Goal: Task Accomplishment & Management: Use online tool/utility

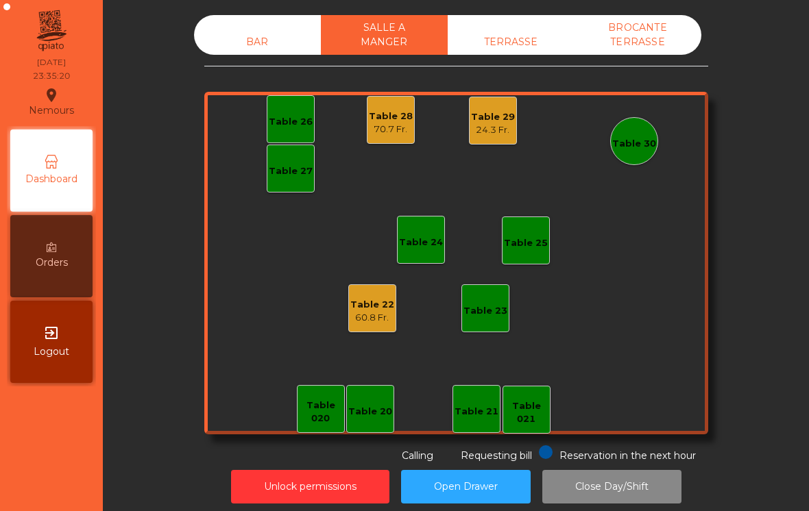
click at [511, 39] on div "TERRASSE" at bounding box center [511, 41] width 127 height 25
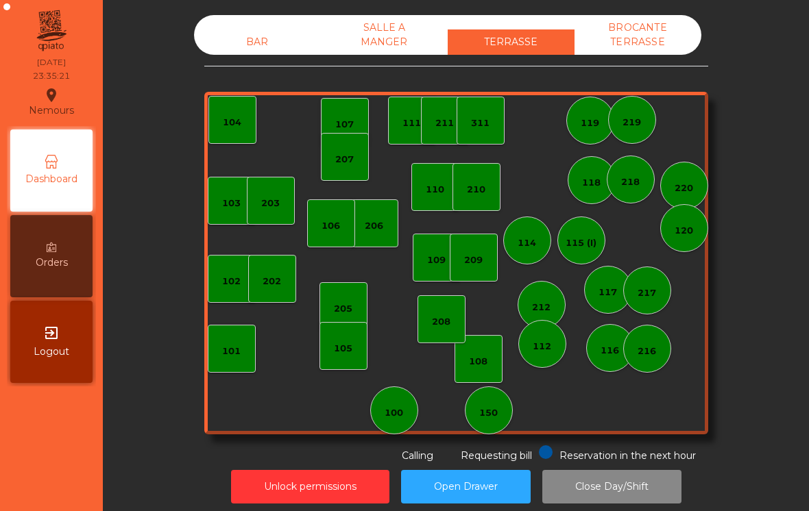
click at [637, 43] on div "BROCANTE TERRASSE" at bounding box center [638, 35] width 127 height 40
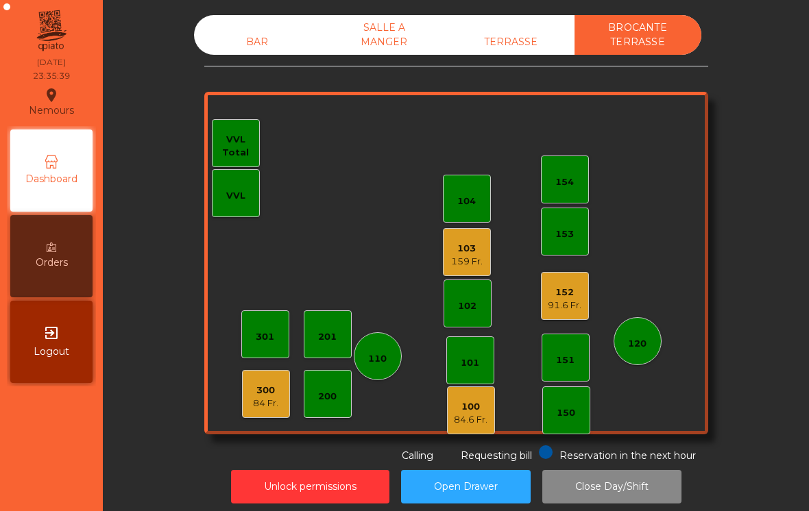
click at [313, 484] on button "Unlock permissions" at bounding box center [310, 487] width 158 height 34
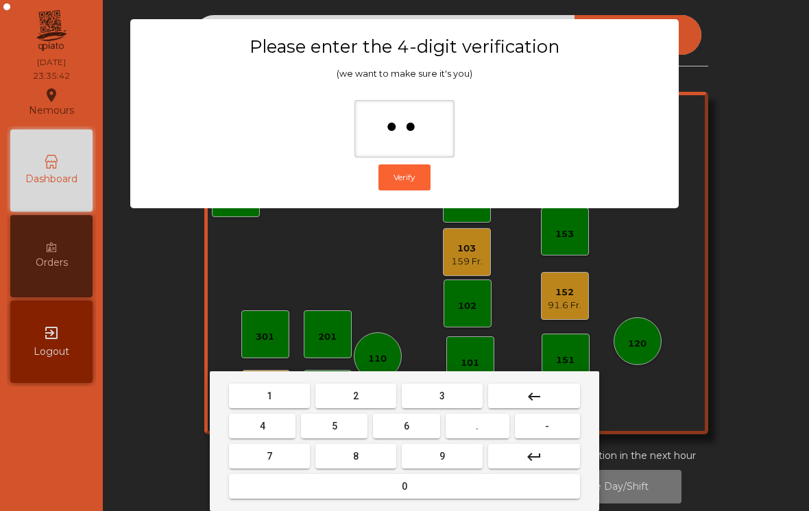
type input "***"
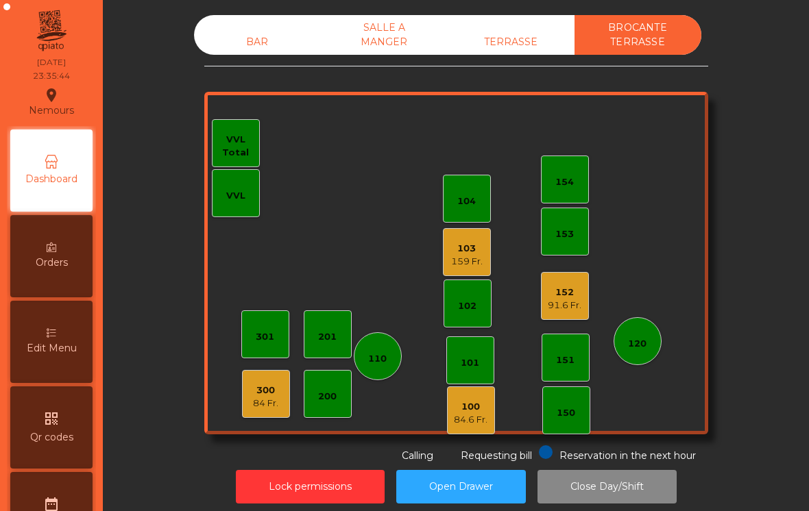
click at [470, 411] on div "100" at bounding box center [471, 407] width 34 height 14
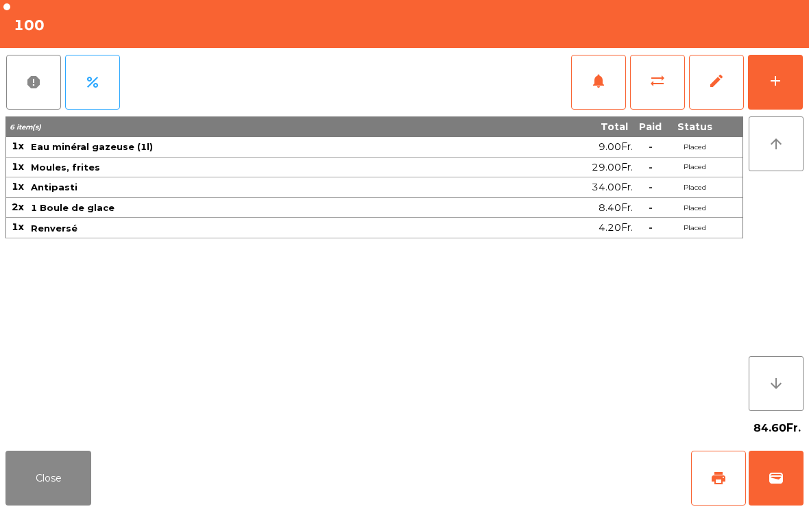
click at [715, 79] on span "edit" at bounding box center [716, 81] width 16 height 16
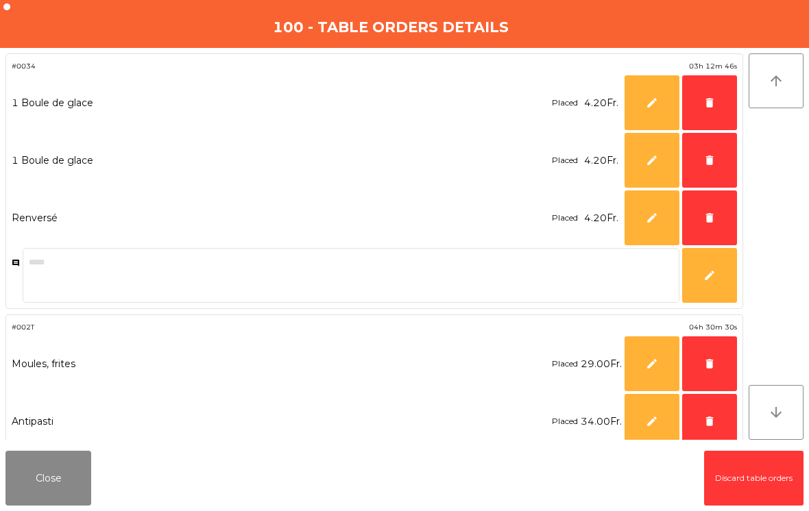
click at [710, 99] on span "delete" at bounding box center [709, 103] width 12 height 12
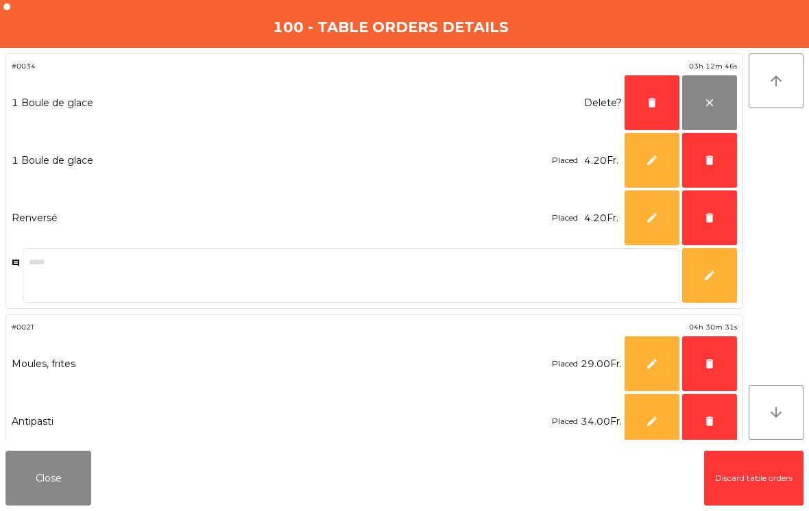
click at [708, 165] on span "delete" at bounding box center [709, 160] width 12 height 12
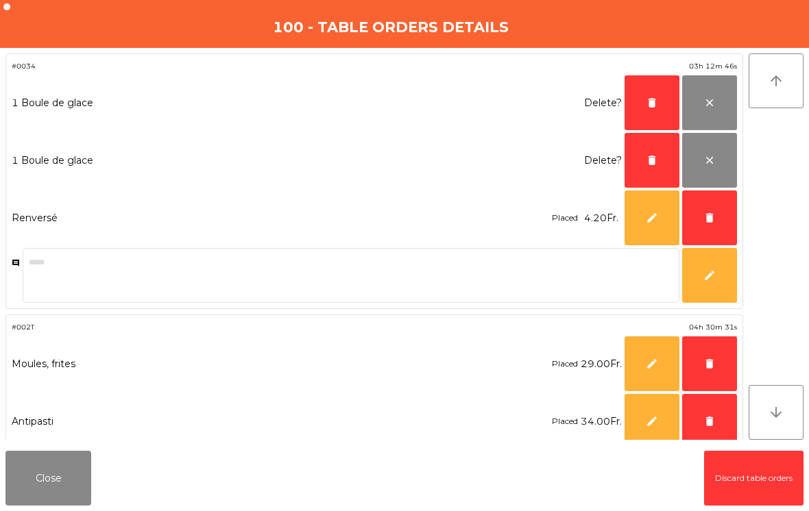
click at [712, 216] on span "delete" at bounding box center [709, 218] width 12 height 12
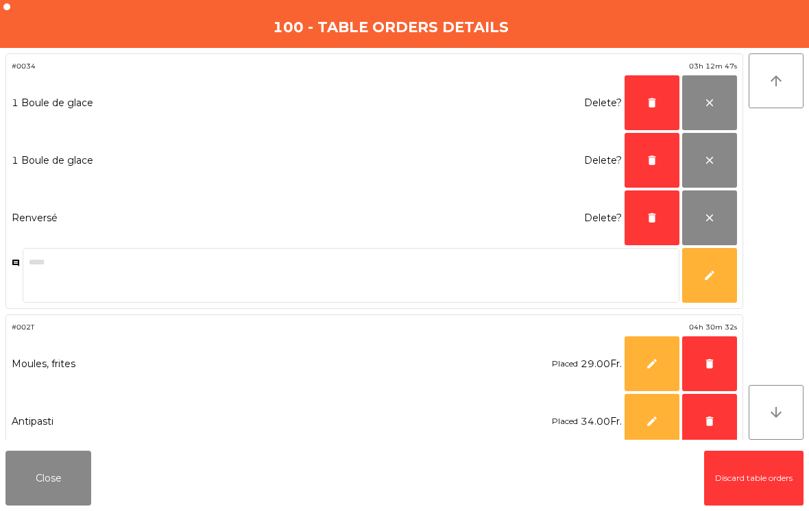
click at [708, 365] on span "delete" at bounding box center [709, 364] width 12 height 12
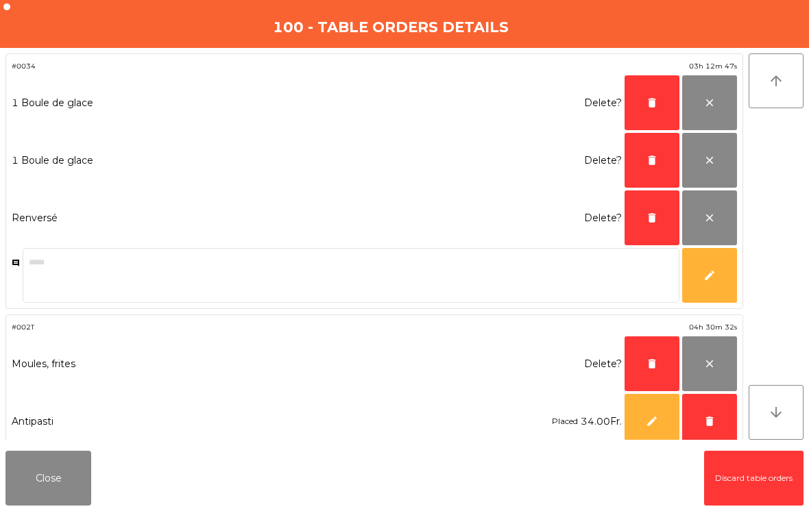
click at [716, 424] on button "delete" at bounding box center [709, 421] width 55 height 55
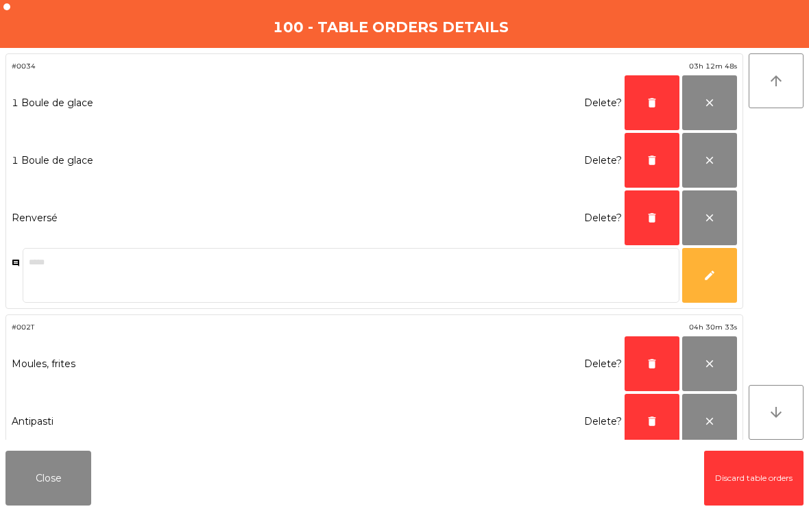
click at [662, 420] on button "delete" at bounding box center [652, 421] width 55 height 55
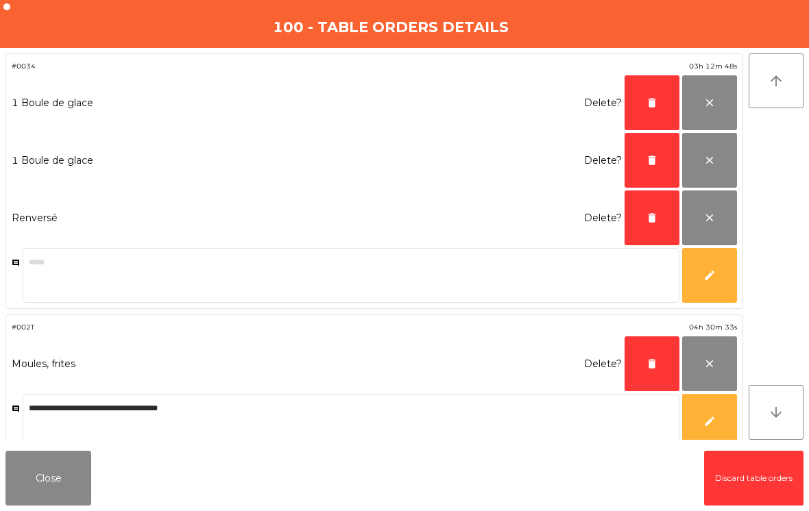
click at [647, 363] on span "delete" at bounding box center [652, 364] width 12 height 12
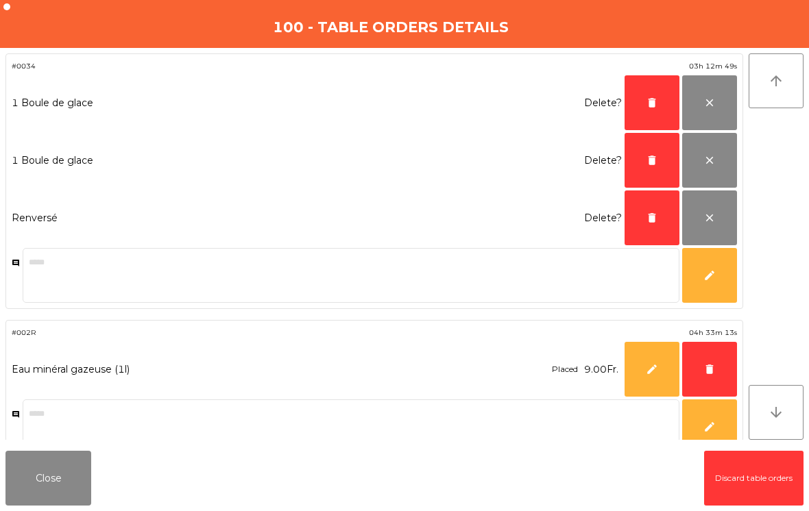
click at [645, 214] on button "delete" at bounding box center [652, 218] width 55 height 55
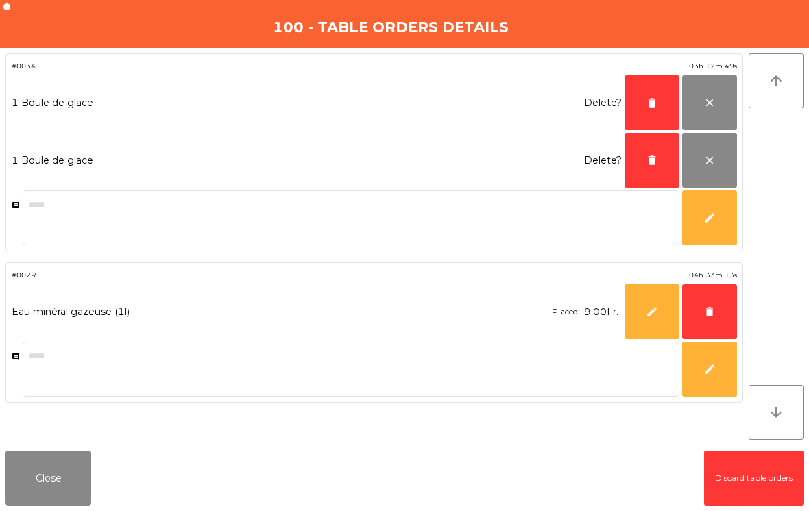
click at [656, 164] on span "delete" at bounding box center [652, 160] width 12 height 12
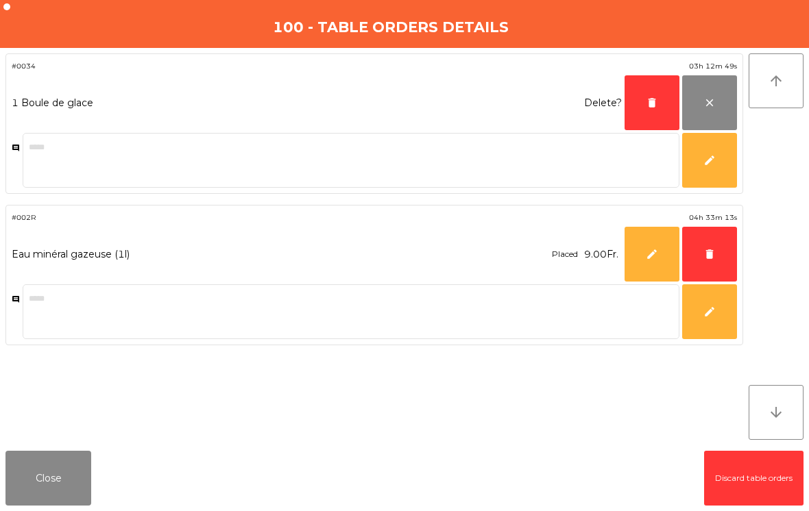
click at [651, 99] on span "delete" at bounding box center [652, 103] width 12 height 12
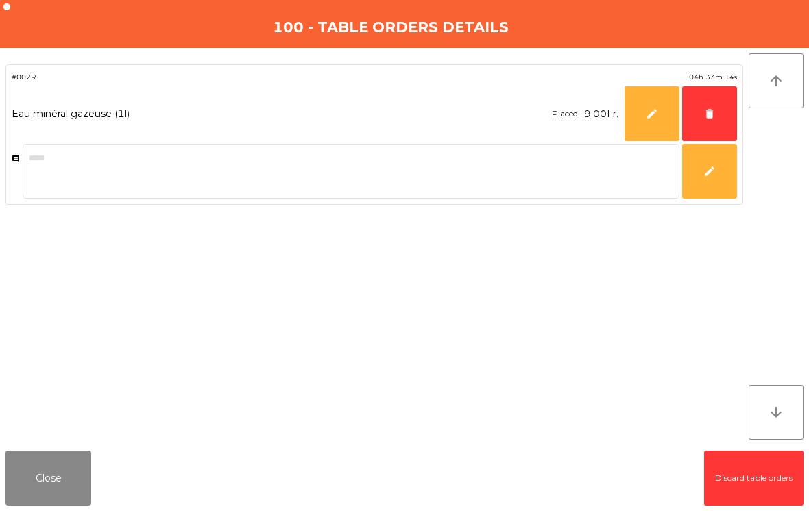
click at [701, 105] on button "delete" at bounding box center [709, 113] width 55 height 55
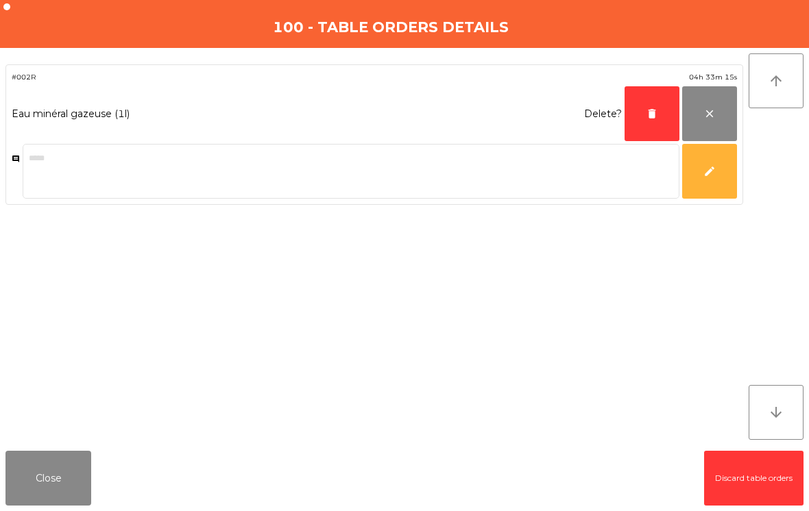
click at [647, 119] on span "delete" at bounding box center [652, 114] width 12 height 12
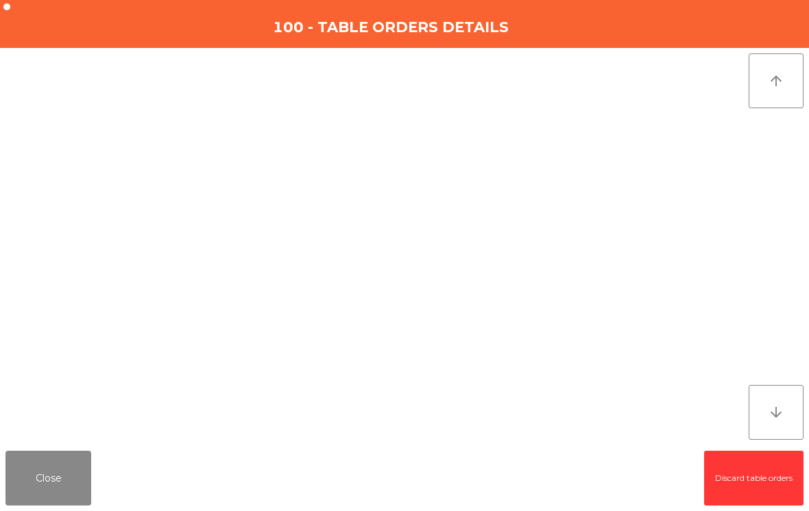
click at [56, 470] on button "Close" at bounding box center [48, 478] width 86 height 55
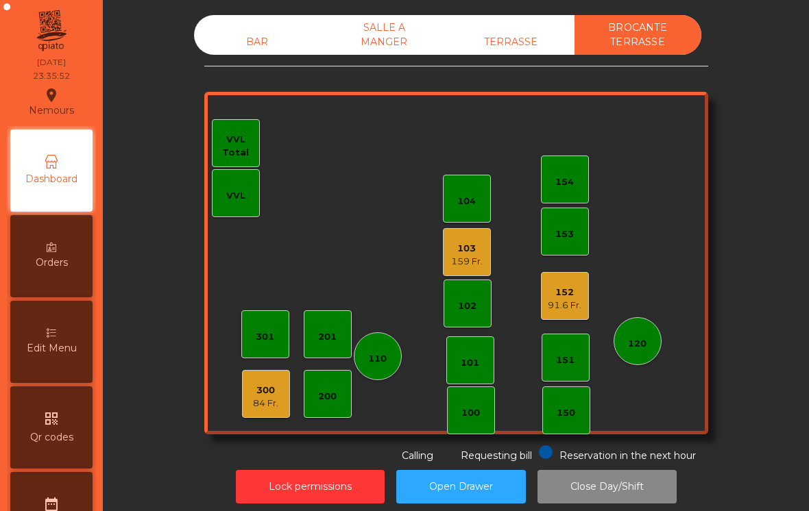
click at [570, 300] on div "91.6 Fr." at bounding box center [565, 306] width 34 height 14
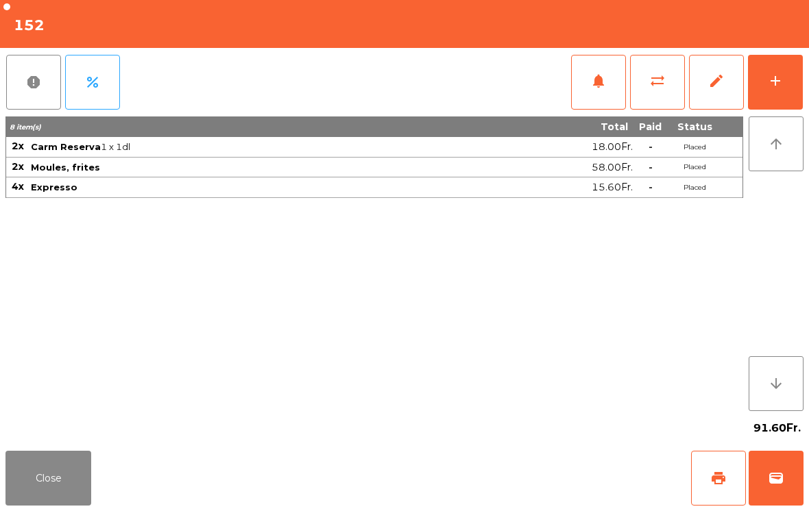
click at [719, 80] on span "edit" at bounding box center [716, 81] width 16 height 16
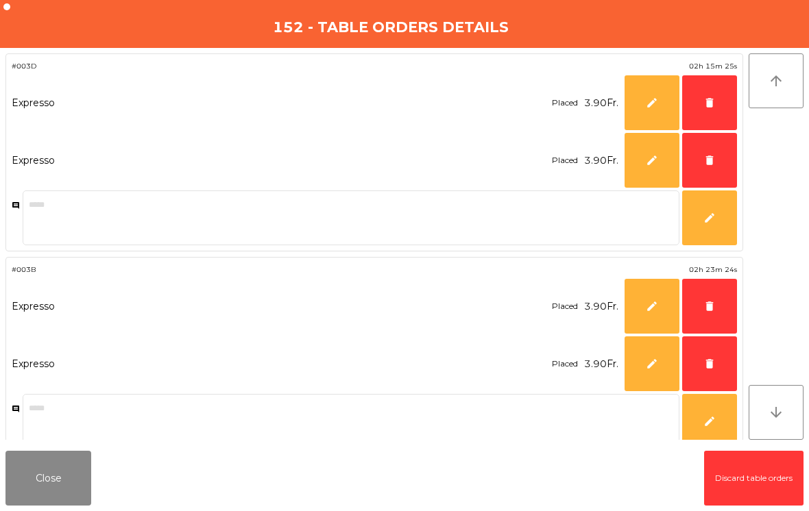
click at [712, 108] on span "delete" at bounding box center [709, 103] width 12 height 12
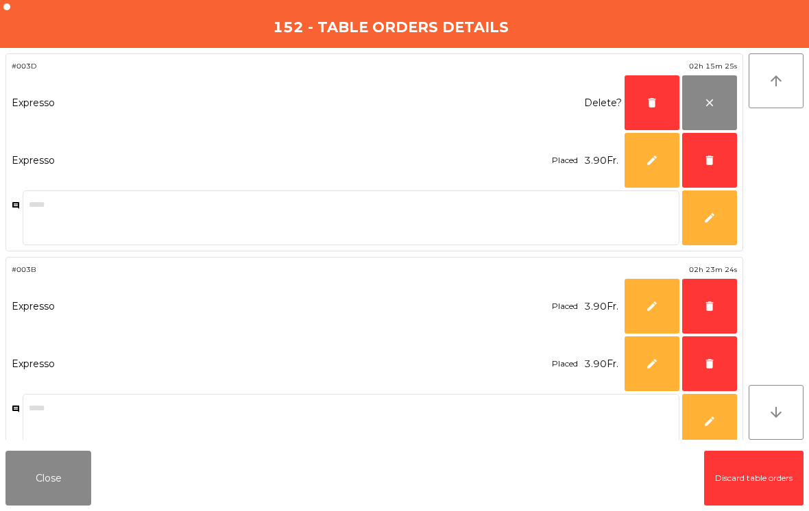
click at [707, 157] on span "delete" at bounding box center [709, 160] width 12 height 12
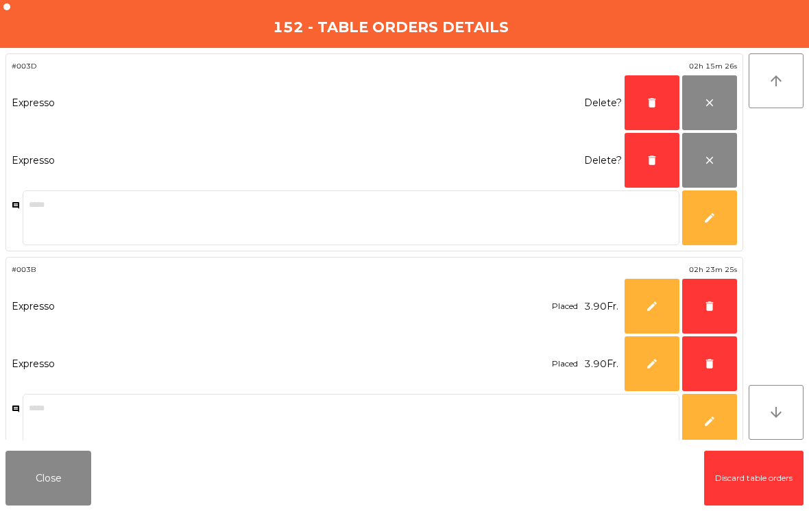
click at [709, 304] on span "delete" at bounding box center [709, 306] width 12 height 12
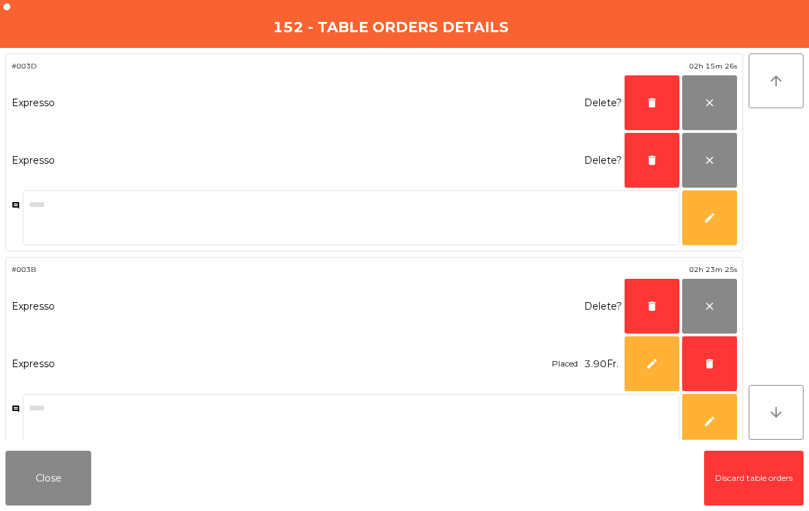
click at [715, 359] on span "delete" at bounding box center [709, 364] width 12 height 12
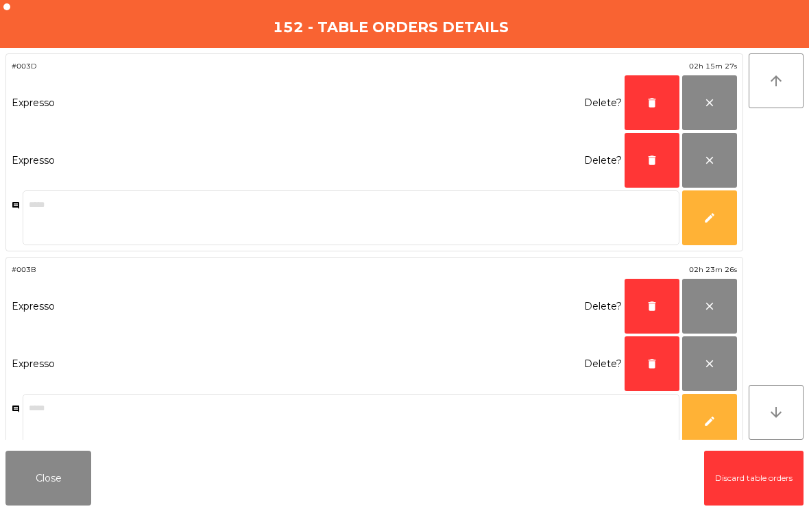
click at [660, 362] on button "delete" at bounding box center [652, 364] width 55 height 55
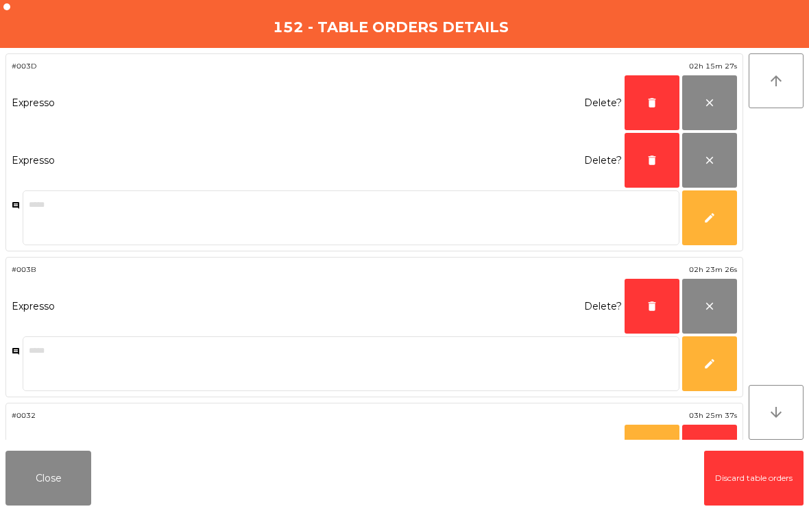
click at [655, 296] on button "delete" at bounding box center [652, 306] width 55 height 55
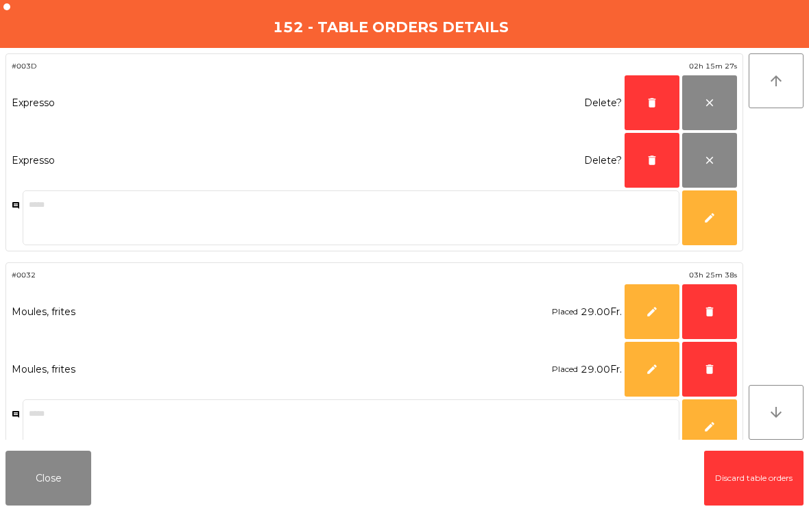
click at [654, 162] on span "delete" at bounding box center [652, 160] width 12 height 12
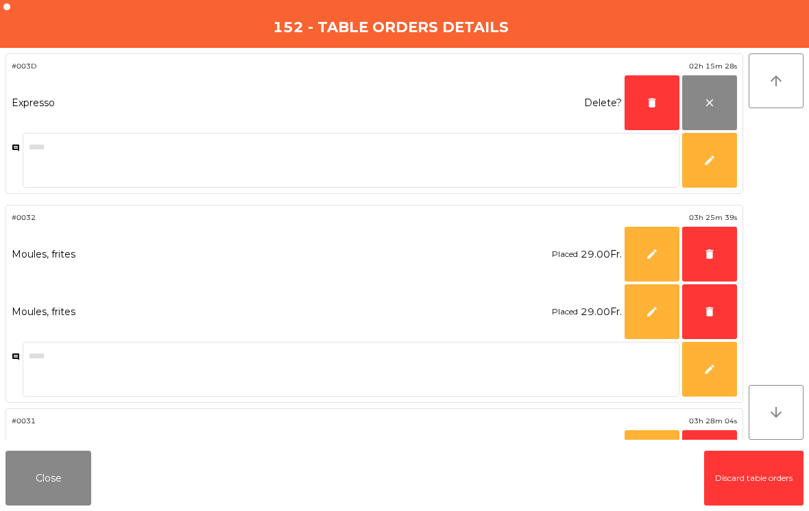
click at [710, 319] on button "delete" at bounding box center [709, 312] width 55 height 55
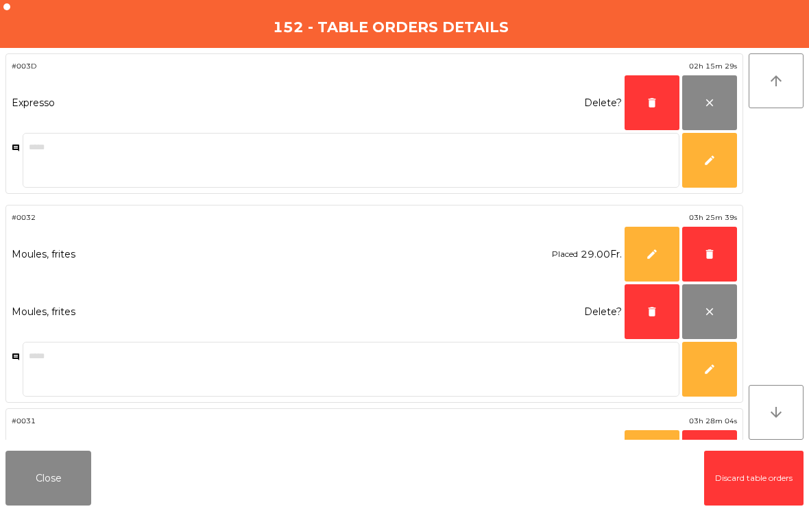
click at [711, 245] on button "delete" at bounding box center [709, 254] width 55 height 55
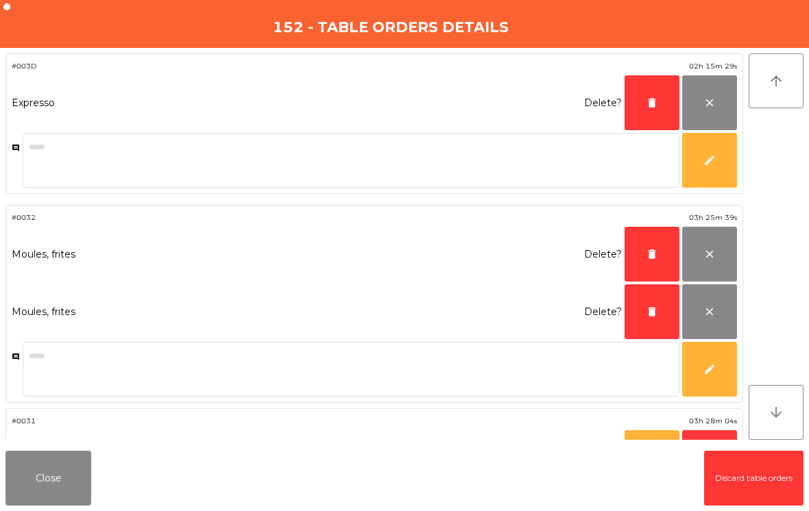
click at [658, 252] on button "delete" at bounding box center [652, 254] width 55 height 55
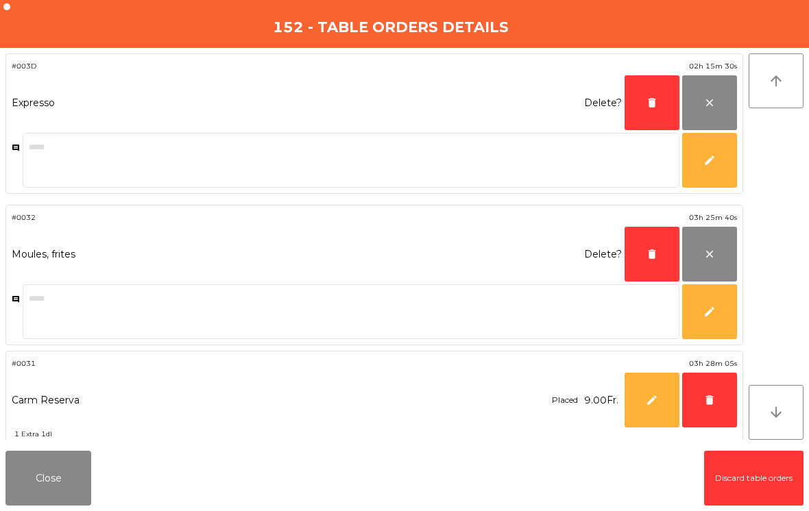
click at [653, 257] on span "delete" at bounding box center [652, 254] width 12 height 12
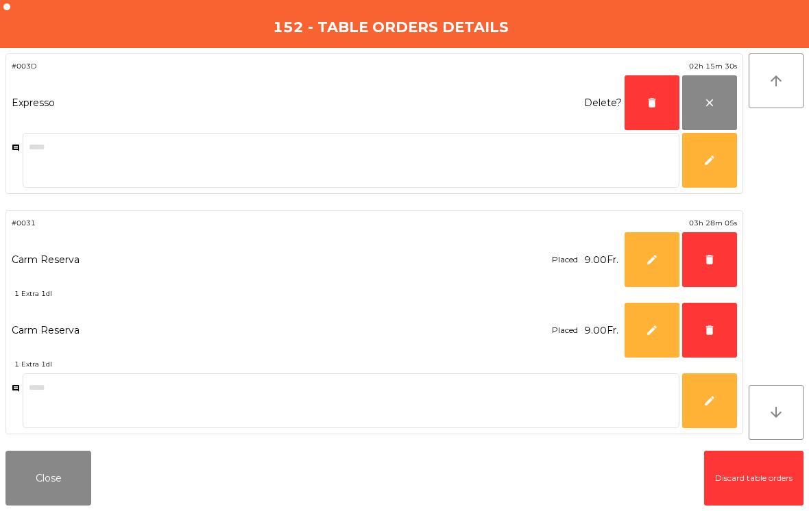
click at [655, 100] on span "delete" at bounding box center [652, 103] width 12 height 12
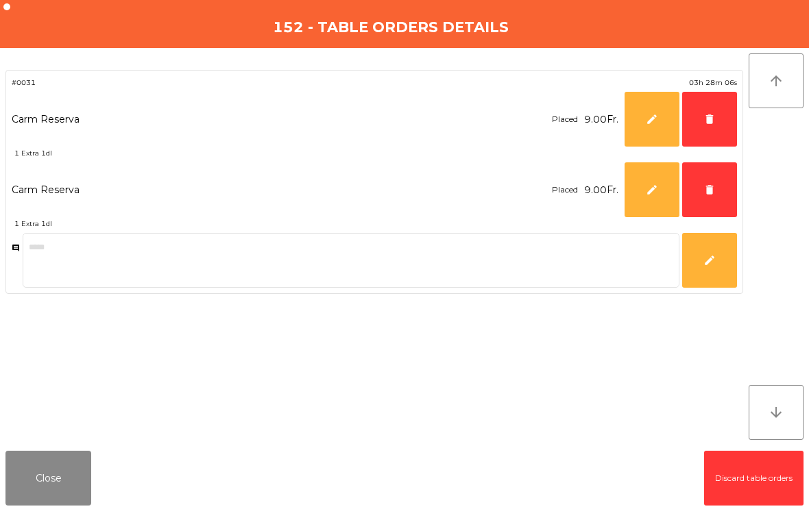
click at [706, 190] on span "delete" at bounding box center [709, 190] width 12 height 12
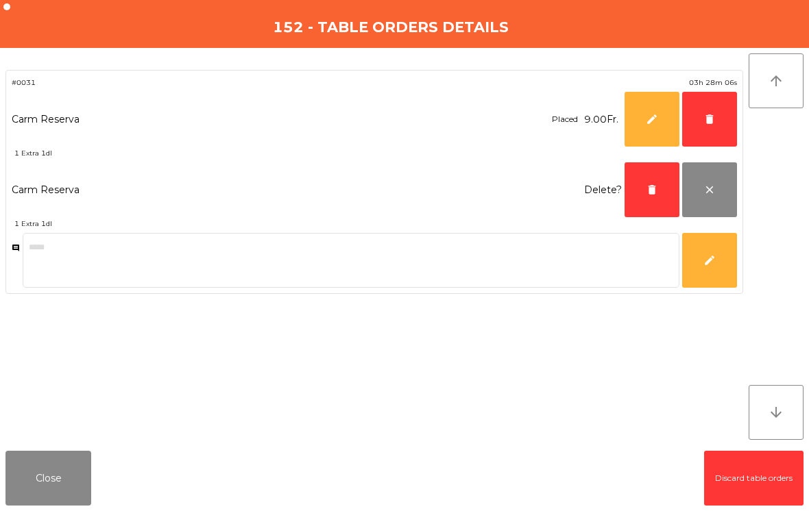
click at [703, 115] on span "delete" at bounding box center [709, 119] width 12 height 12
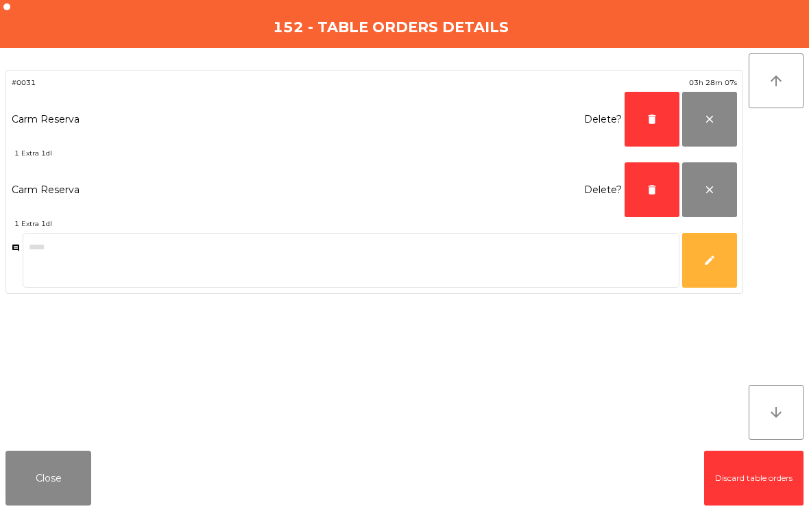
click at [663, 112] on button "delete" at bounding box center [652, 119] width 55 height 55
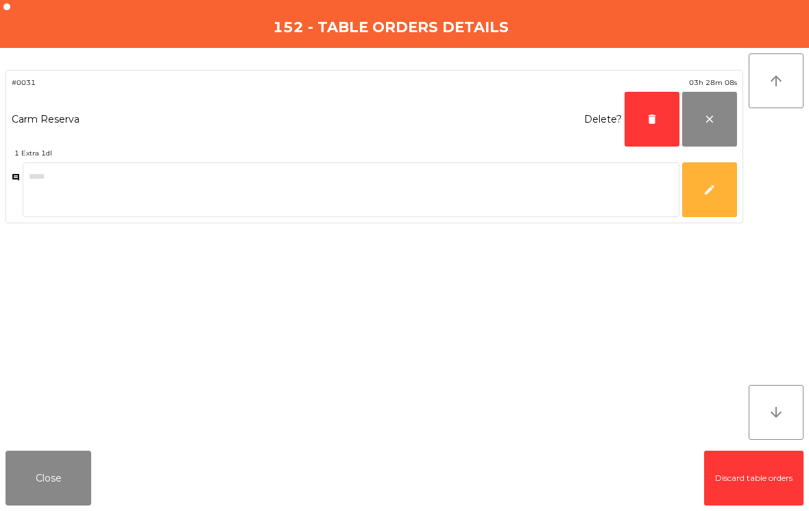
click at [652, 121] on span "delete" at bounding box center [652, 119] width 12 height 12
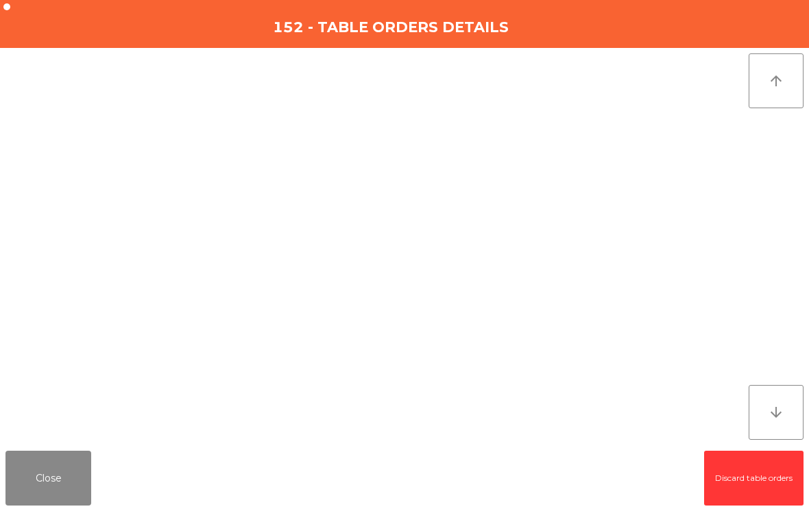
click at [57, 478] on button "Close" at bounding box center [48, 478] width 86 height 55
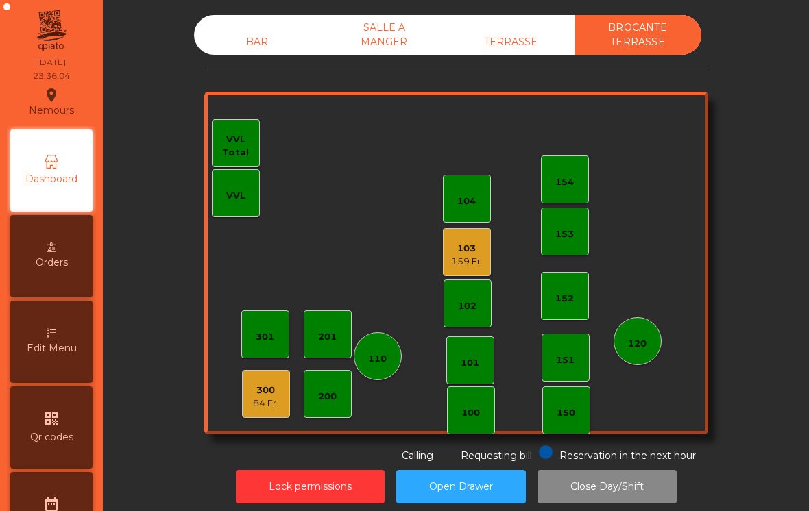
click at [465, 261] on div "159 Fr." at bounding box center [467, 262] width 32 height 14
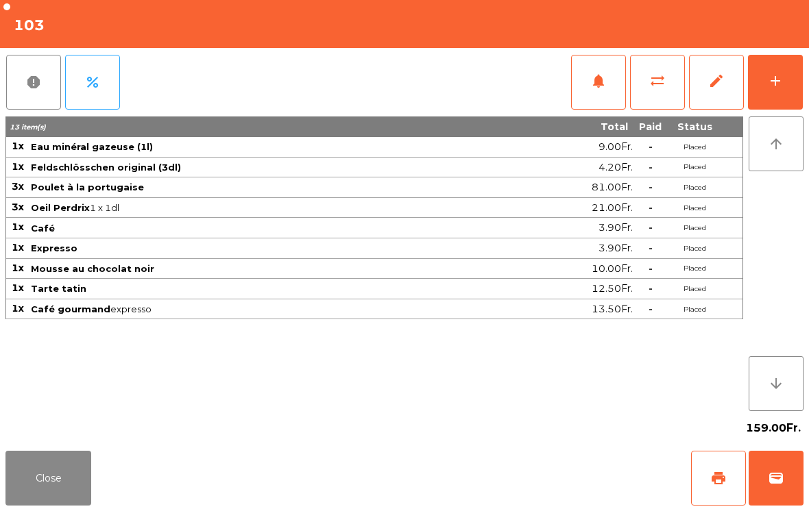
click at [716, 87] on span "edit" at bounding box center [716, 81] width 16 height 16
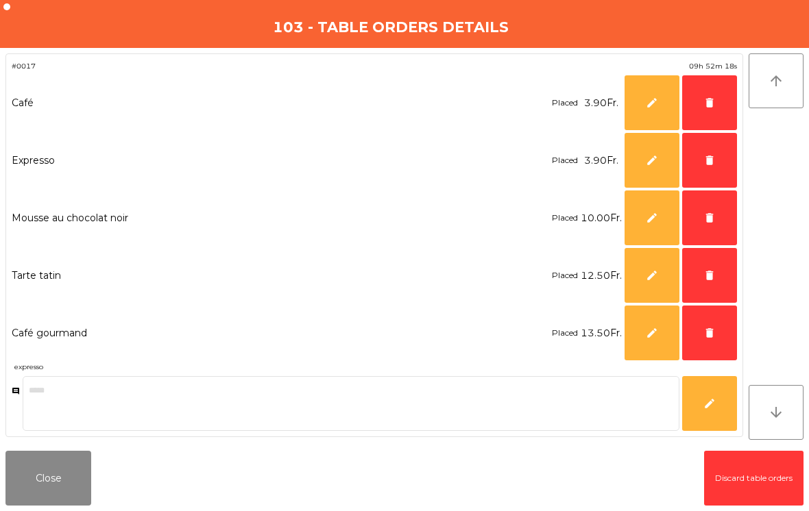
click at [704, 106] on span "delete" at bounding box center [709, 103] width 12 height 12
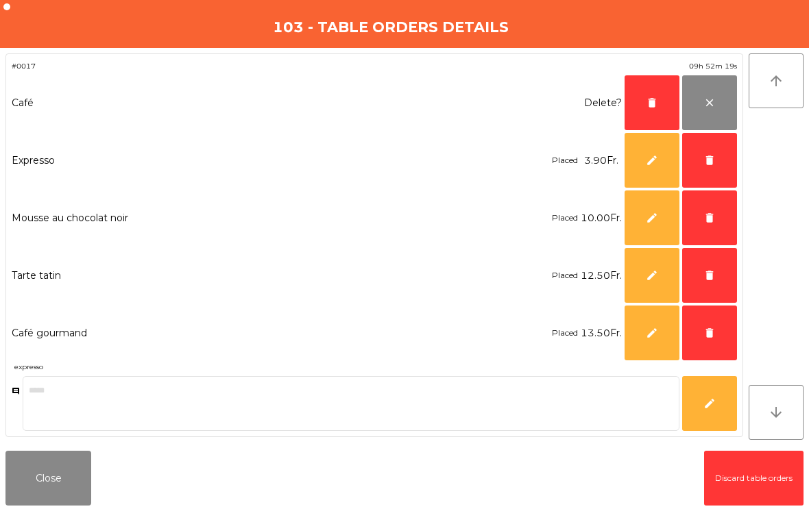
click at [712, 167] on button "delete" at bounding box center [709, 160] width 55 height 55
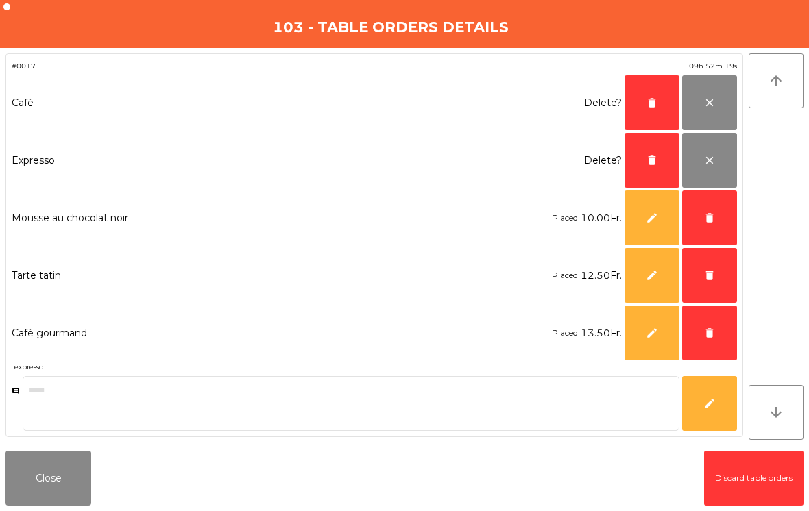
click at [719, 200] on button "delete" at bounding box center [709, 218] width 55 height 55
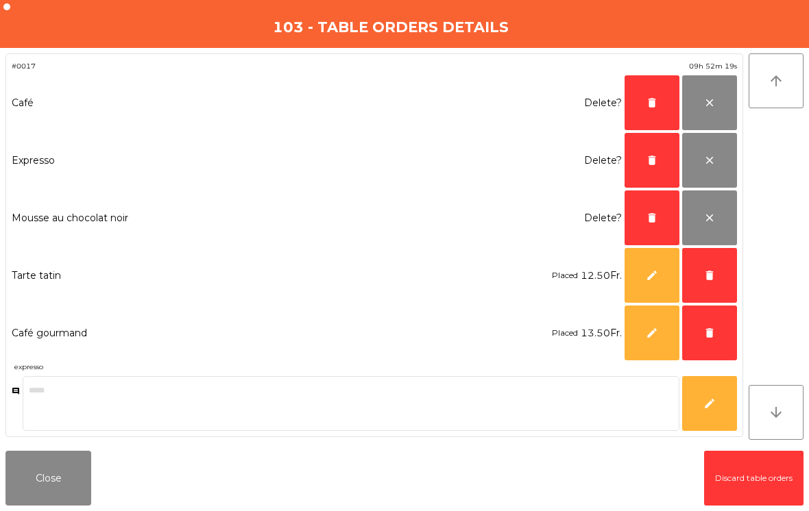
click at [720, 252] on button "delete" at bounding box center [709, 275] width 55 height 55
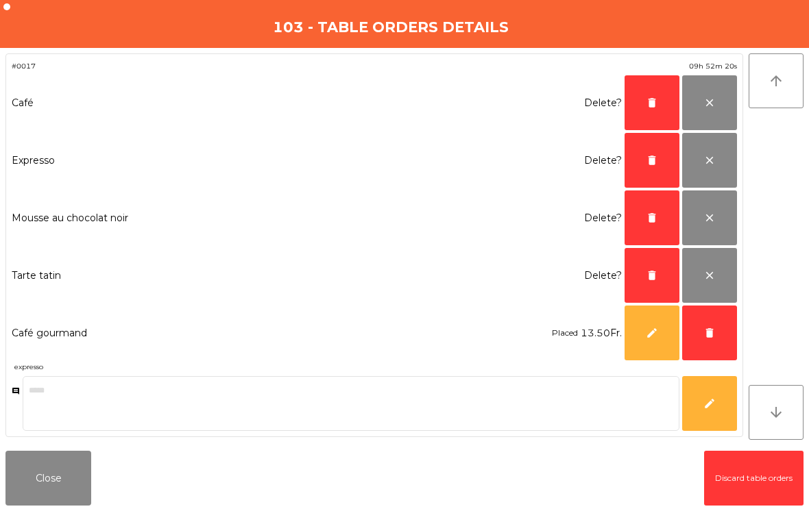
click at [723, 334] on button "delete" at bounding box center [709, 333] width 55 height 55
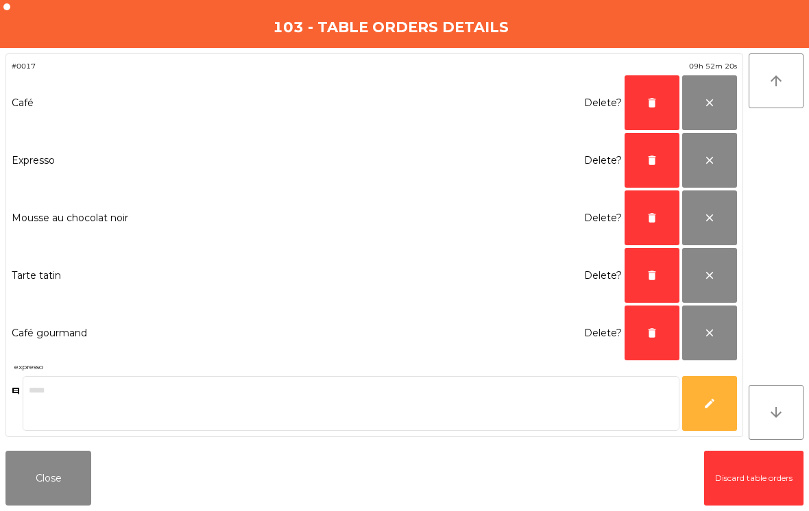
click at [649, 339] on span "delete" at bounding box center [652, 333] width 12 height 12
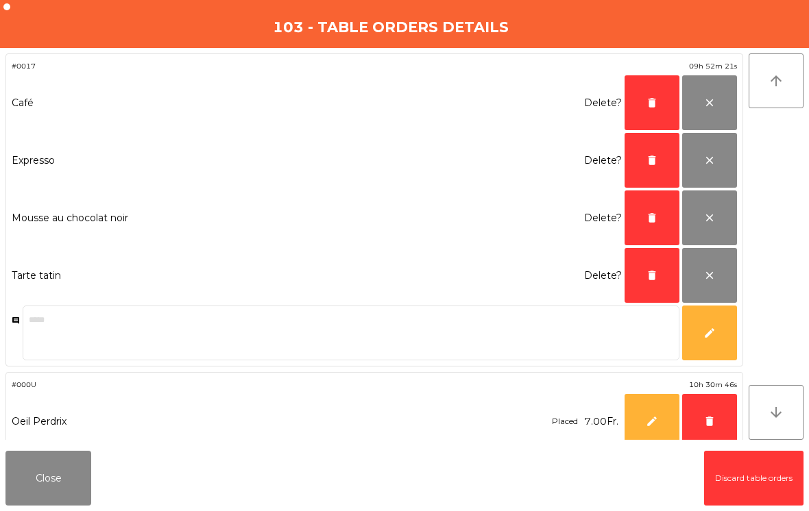
click at [653, 271] on span "delete" at bounding box center [652, 275] width 12 height 12
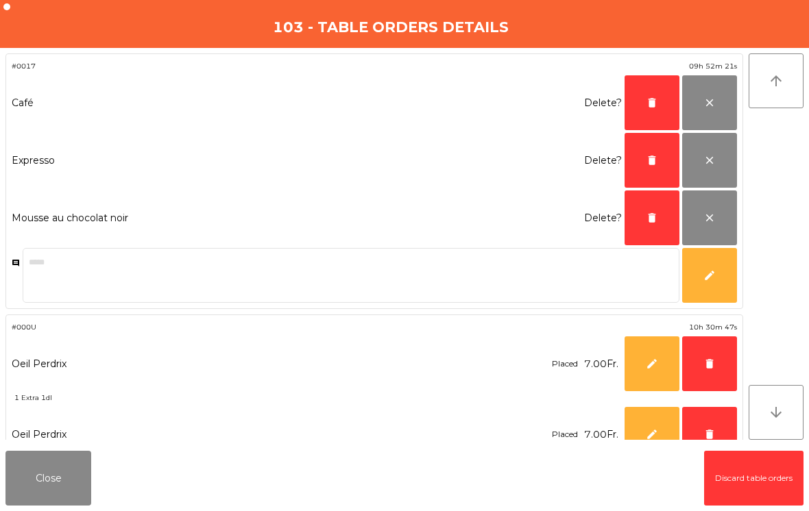
click at [655, 217] on span "delete" at bounding box center [652, 218] width 12 height 12
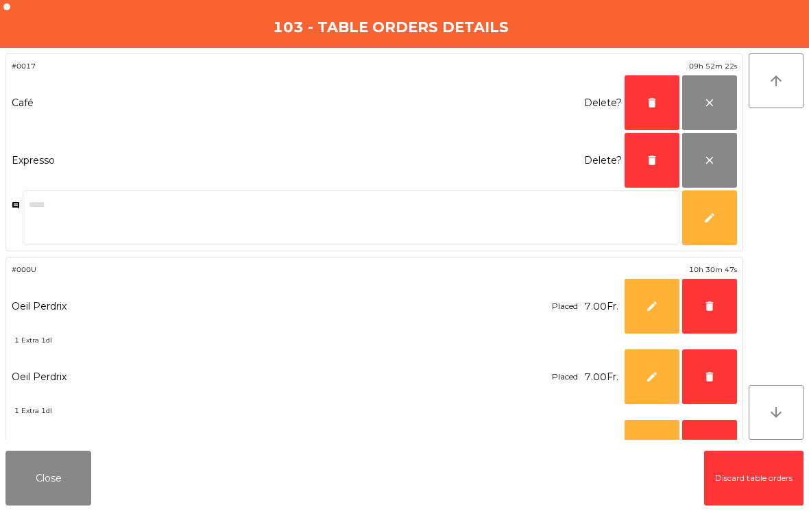
click at [660, 168] on button "delete" at bounding box center [652, 160] width 55 height 55
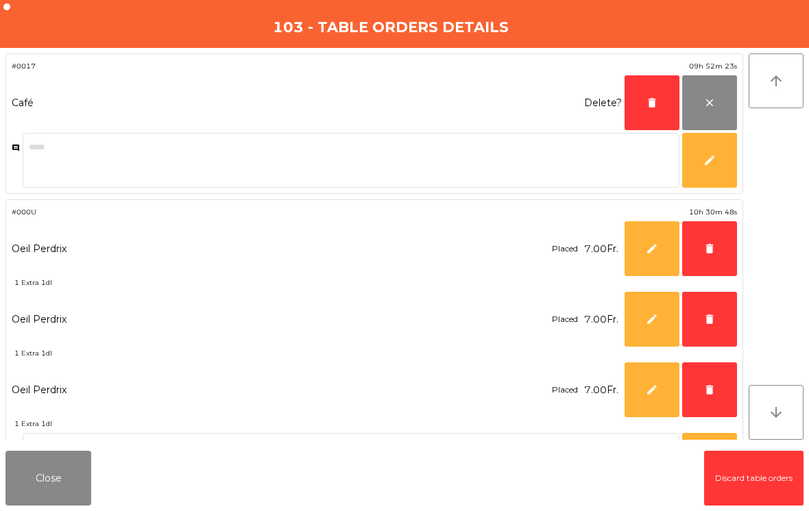
click at [653, 109] on button "delete" at bounding box center [652, 102] width 55 height 55
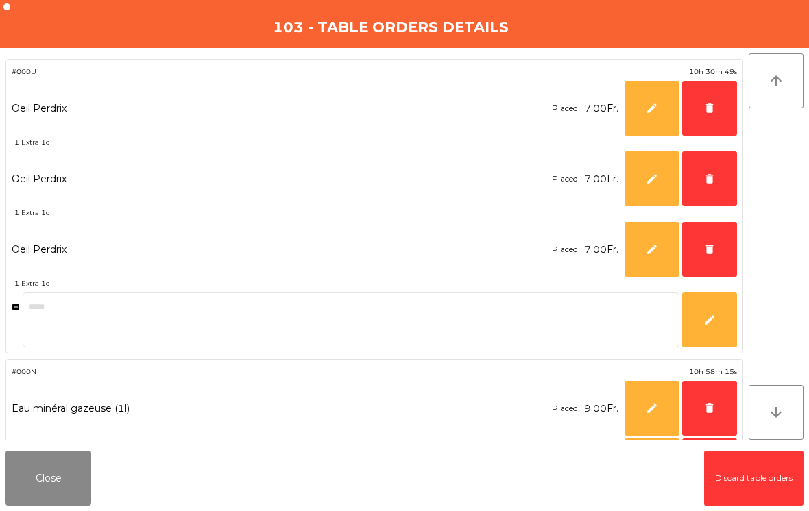
click at [710, 257] on button "delete" at bounding box center [709, 249] width 55 height 55
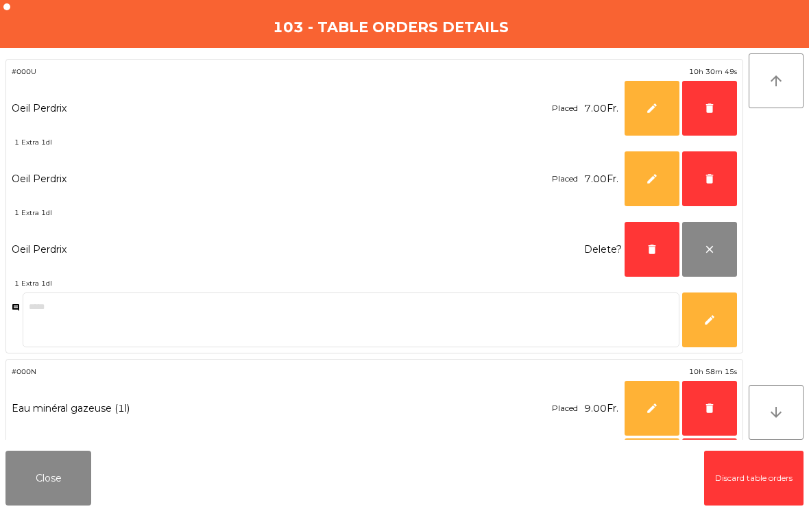
click at [716, 189] on button "delete" at bounding box center [709, 179] width 55 height 55
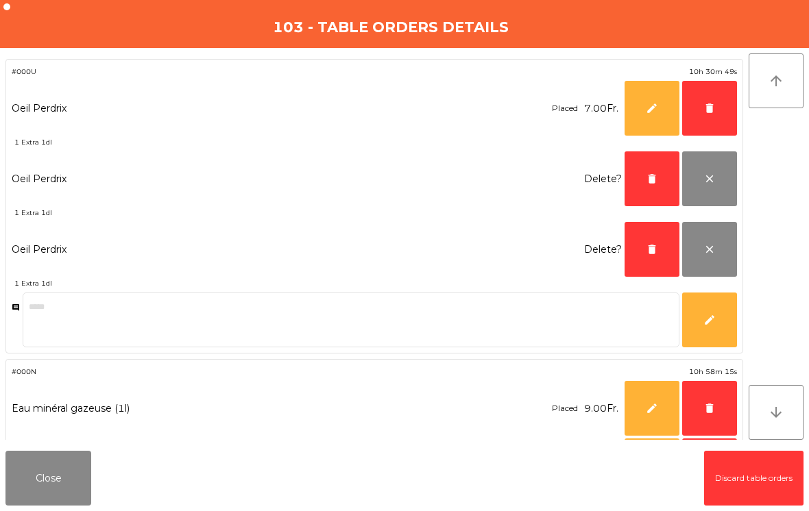
click at [712, 115] on button "delete" at bounding box center [709, 108] width 55 height 55
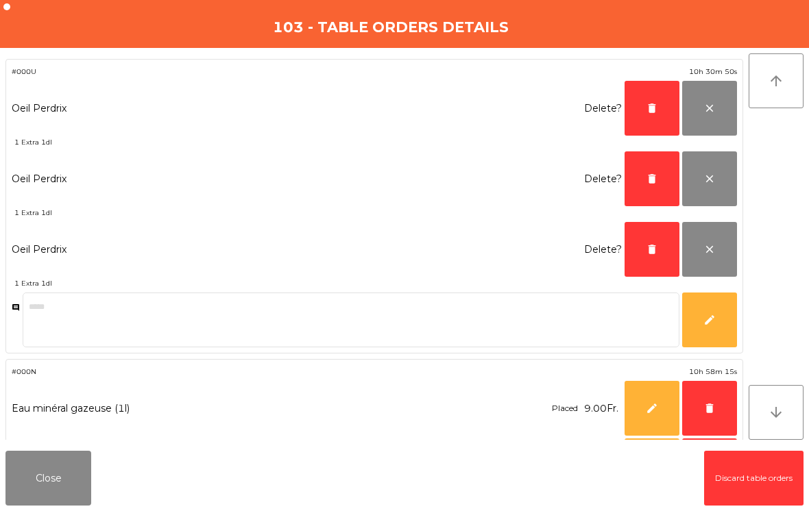
click at [655, 117] on button "delete" at bounding box center [652, 108] width 55 height 55
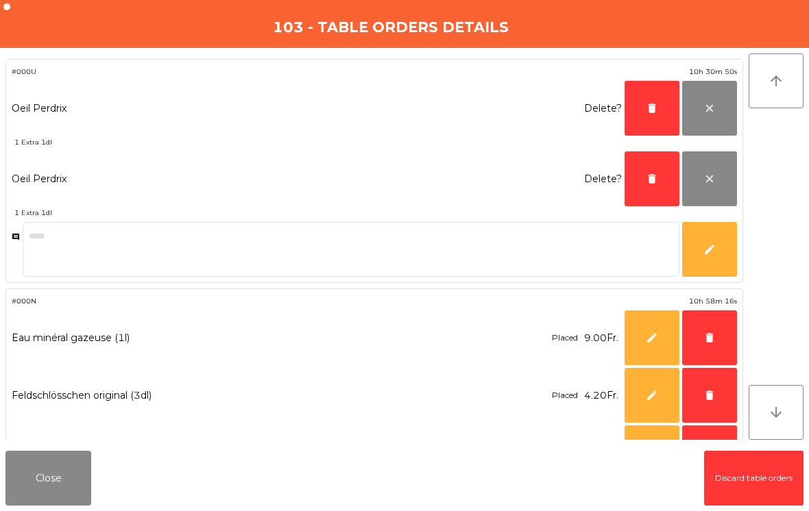
click at [653, 110] on span "delete" at bounding box center [652, 108] width 12 height 12
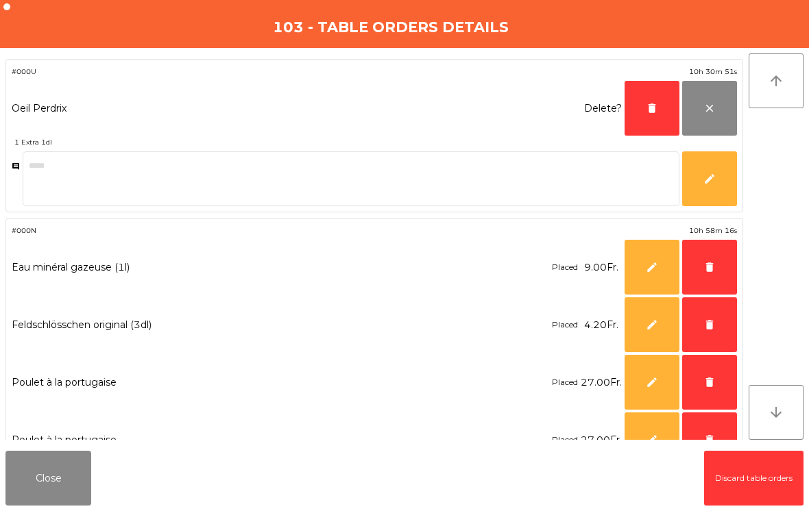
click at [653, 110] on span "delete" at bounding box center [652, 108] width 12 height 12
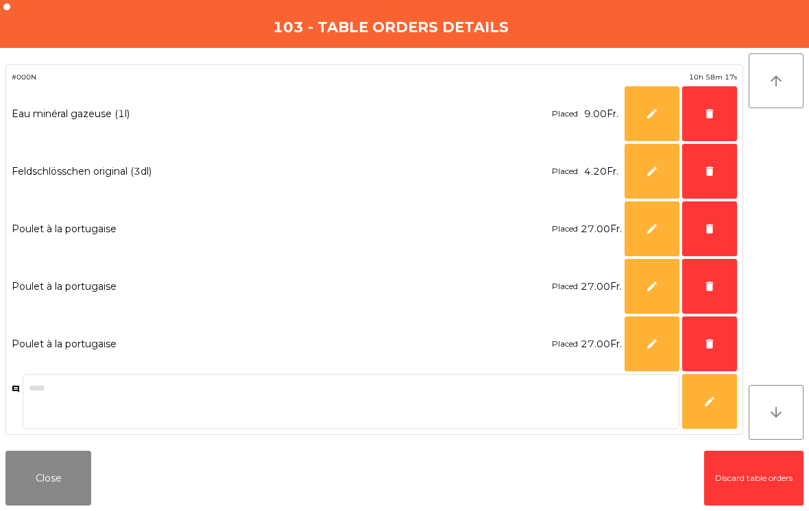
click at [711, 341] on span "delete" at bounding box center [709, 344] width 12 height 12
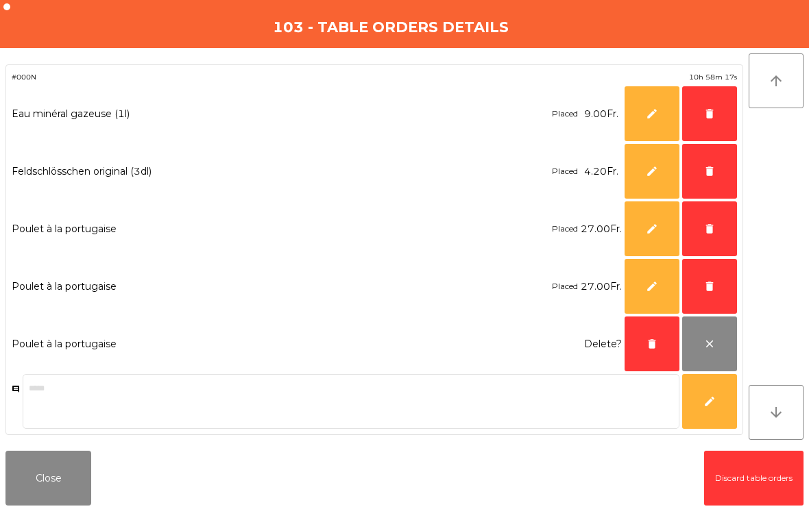
click at [703, 282] on span "delete" at bounding box center [709, 286] width 12 height 12
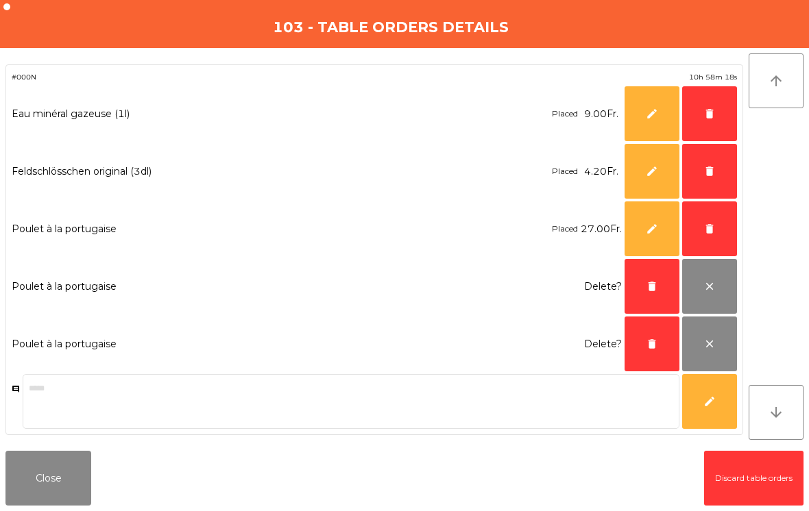
click at [714, 232] on span "delete" at bounding box center [709, 229] width 12 height 12
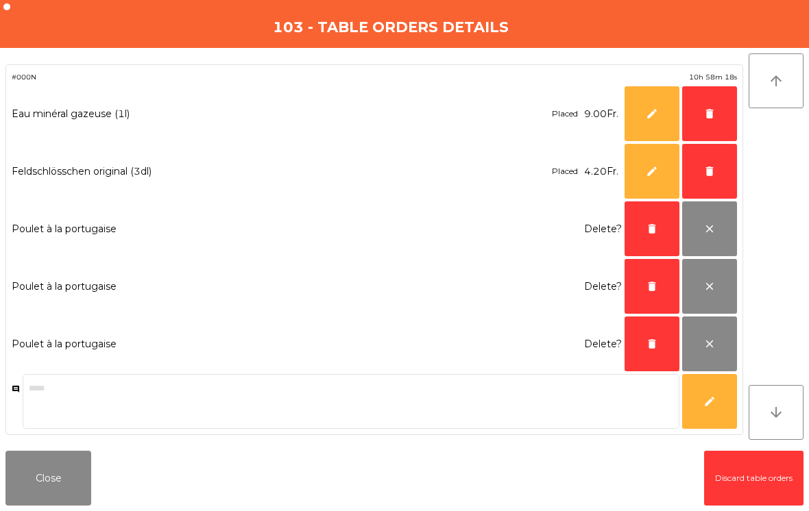
click at [714, 184] on button "delete" at bounding box center [709, 171] width 55 height 55
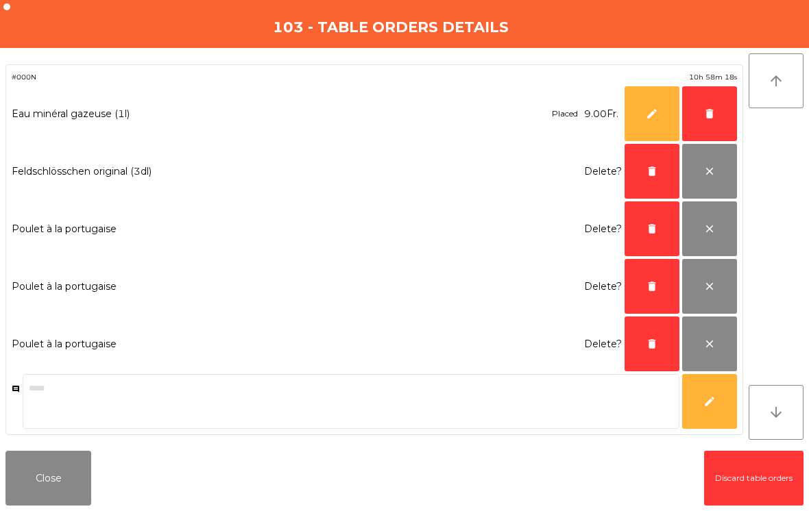
click at [715, 121] on button "delete" at bounding box center [709, 113] width 55 height 55
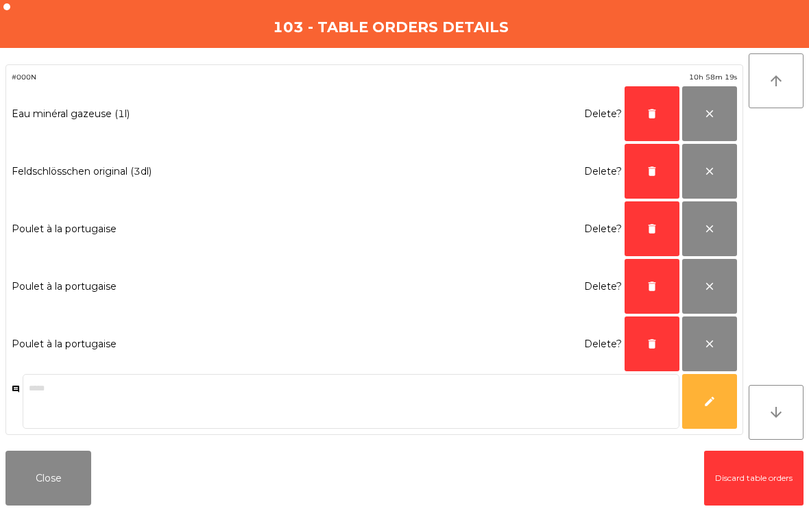
click at [657, 344] on span "delete" at bounding box center [652, 344] width 12 height 12
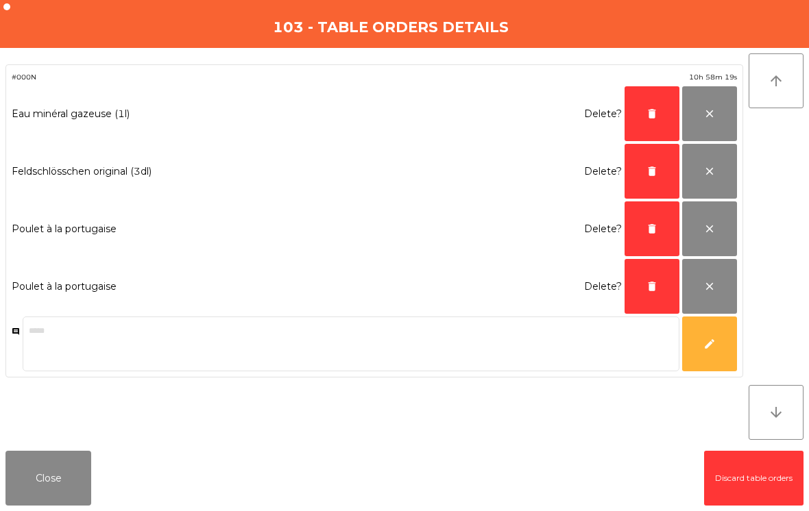
click at [655, 291] on span "delete" at bounding box center [652, 286] width 12 height 12
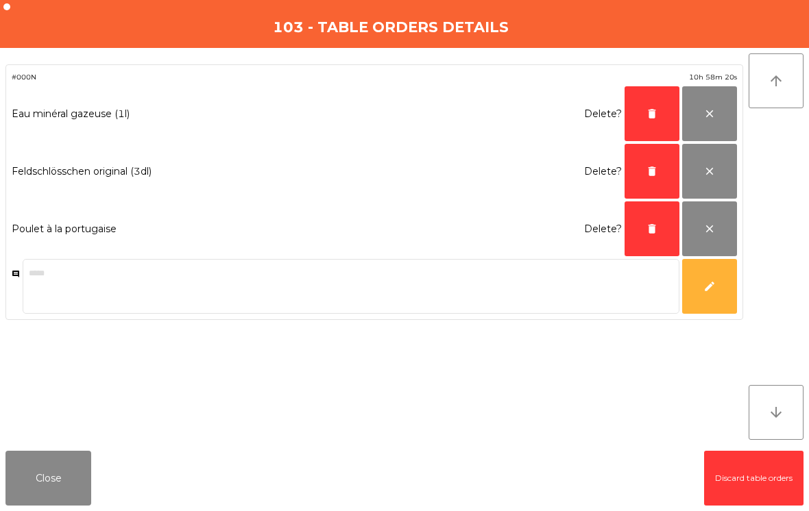
click at [664, 239] on button "delete" at bounding box center [652, 229] width 55 height 55
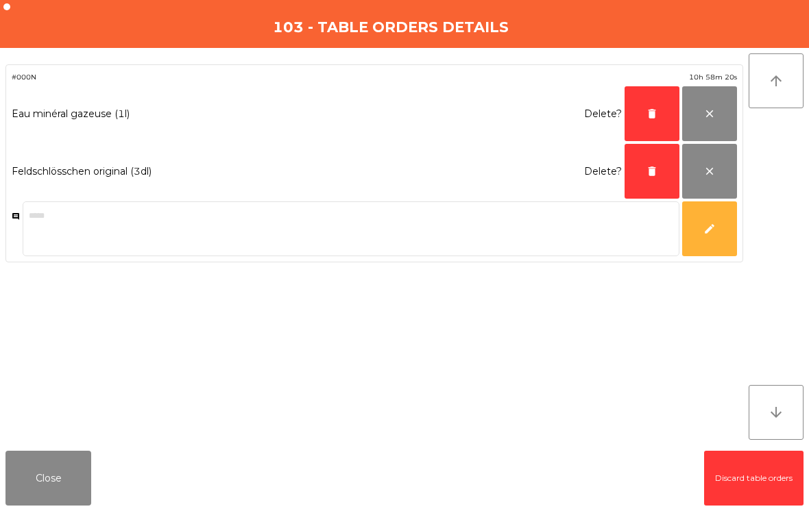
click at [654, 180] on button "delete" at bounding box center [652, 171] width 55 height 55
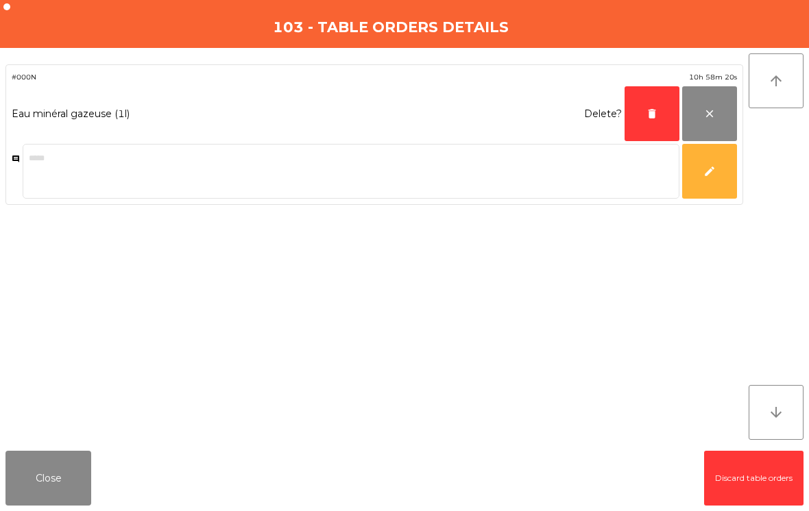
click at [651, 130] on button "delete" at bounding box center [652, 113] width 55 height 55
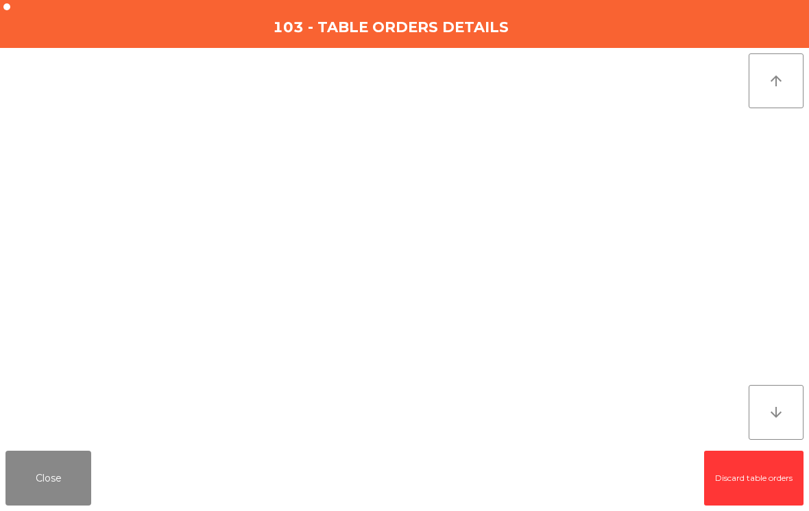
click at [58, 470] on button "Close" at bounding box center [48, 478] width 86 height 55
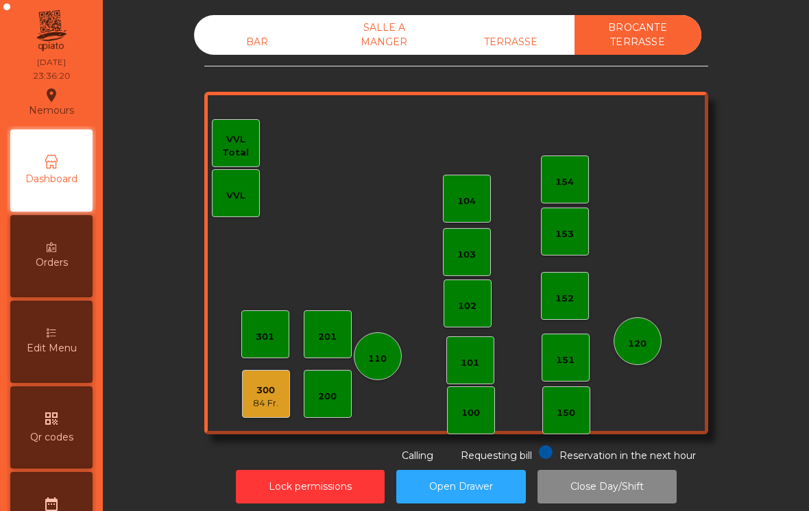
click at [268, 407] on div "84 Fr." at bounding box center [265, 404] width 25 height 14
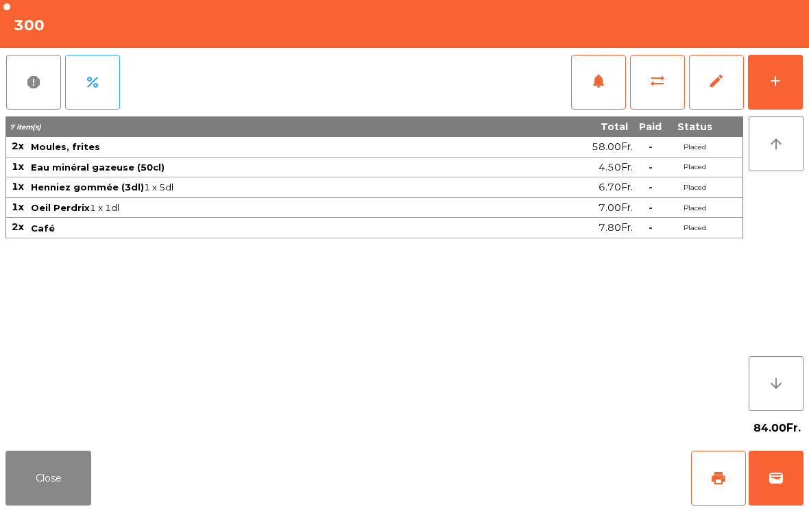
click at [722, 79] on span "edit" at bounding box center [716, 81] width 16 height 16
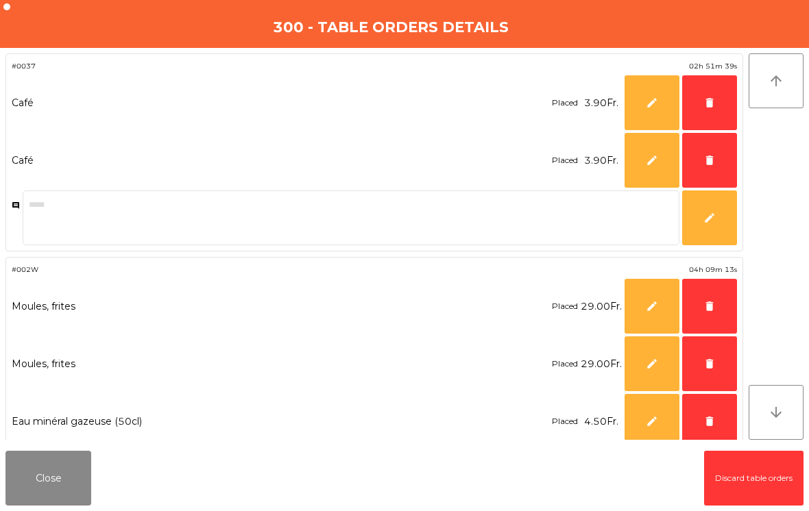
click at [712, 414] on button "delete" at bounding box center [709, 421] width 55 height 55
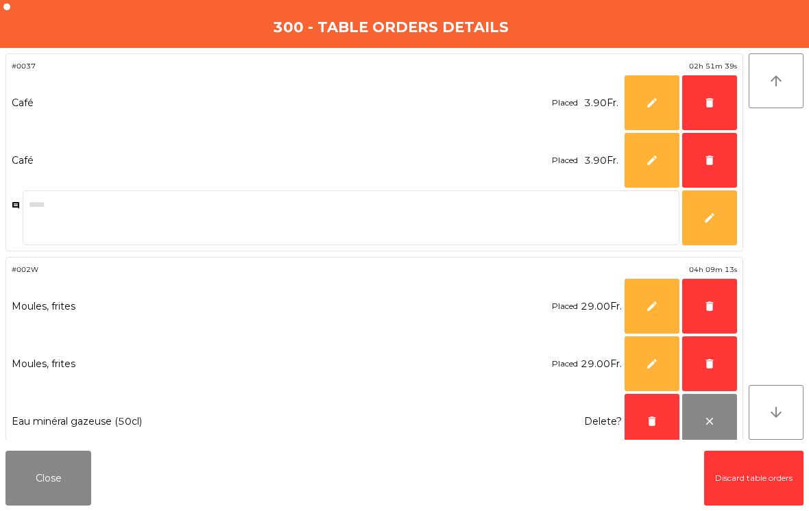
click at [710, 368] on span "delete" at bounding box center [709, 364] width 12 height 12
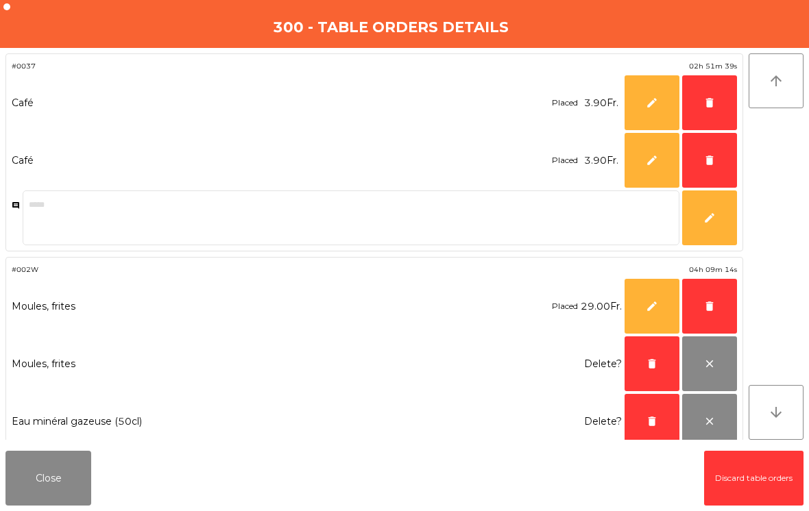
click at [707, 308] on span "delete" at bounding box center [709, 306] width 12 height 12
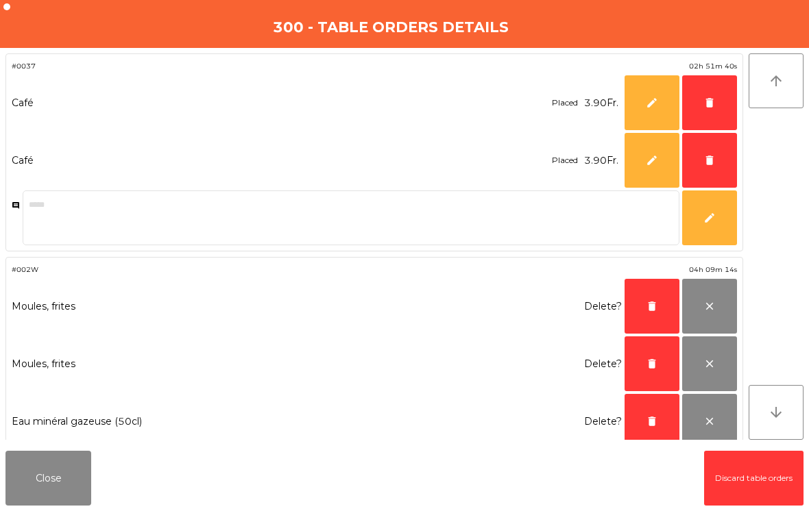
click at [721, 160] on button "delete" at bounding box center [709, 160] width 55 height 55
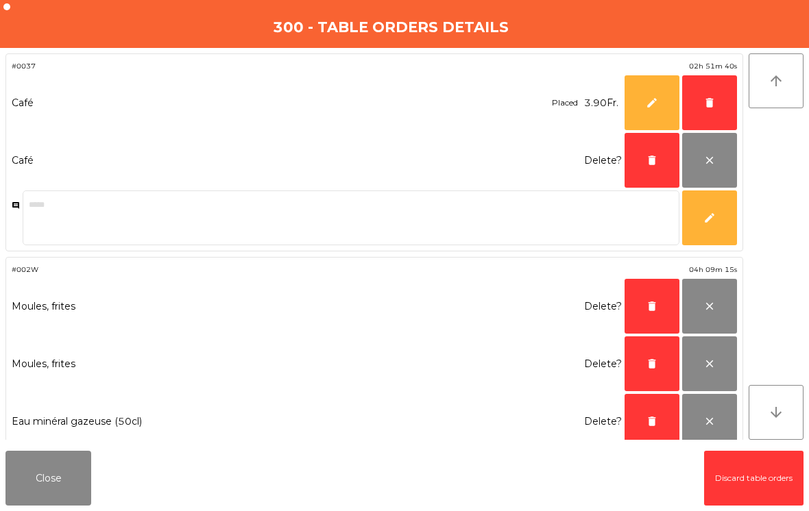
click at [712, 107] on span "delete" at bounding box center [709, 103] width 12 height 12
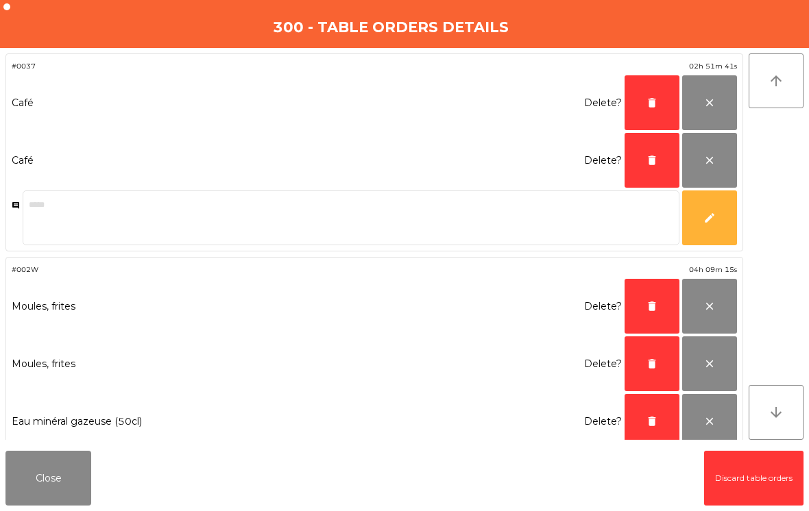
click at [657, 97] on span "delete" at bounding box center [652, 103] width 12 height 12
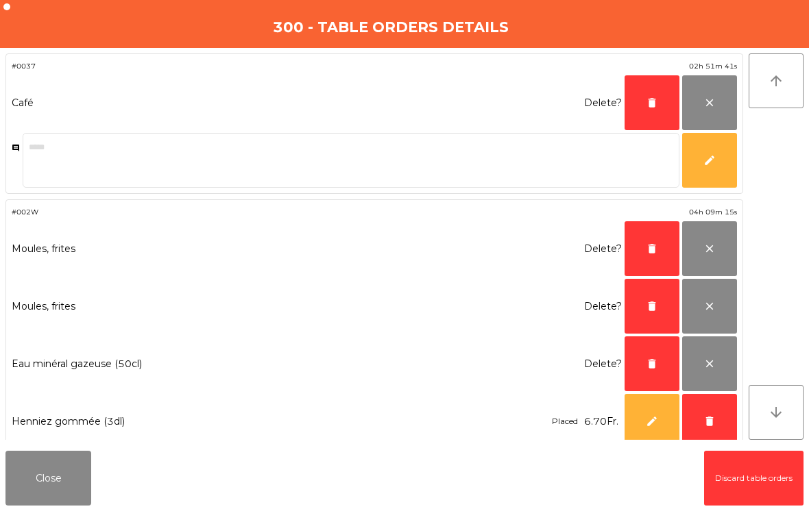
click at [657, 97] on span "delete" at bounding box center [652, 103] width 12 height 12
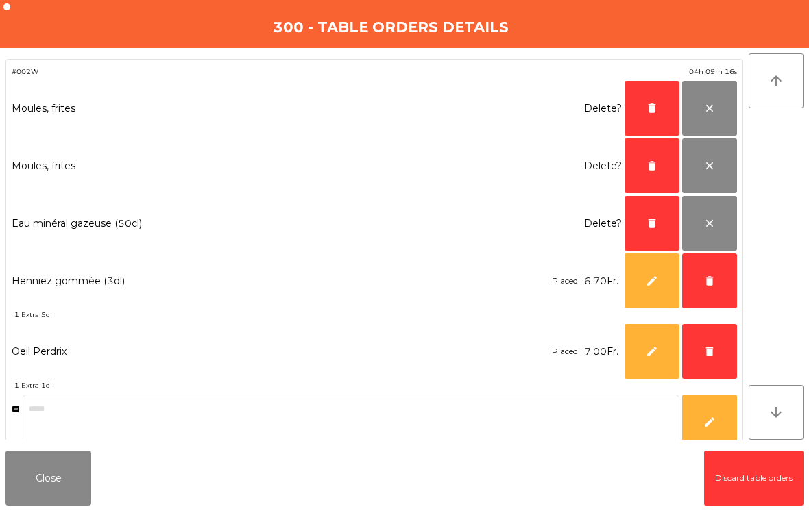
click at [643, 109] on button "delete" at bounding box center [652, 108] width 55 height 55
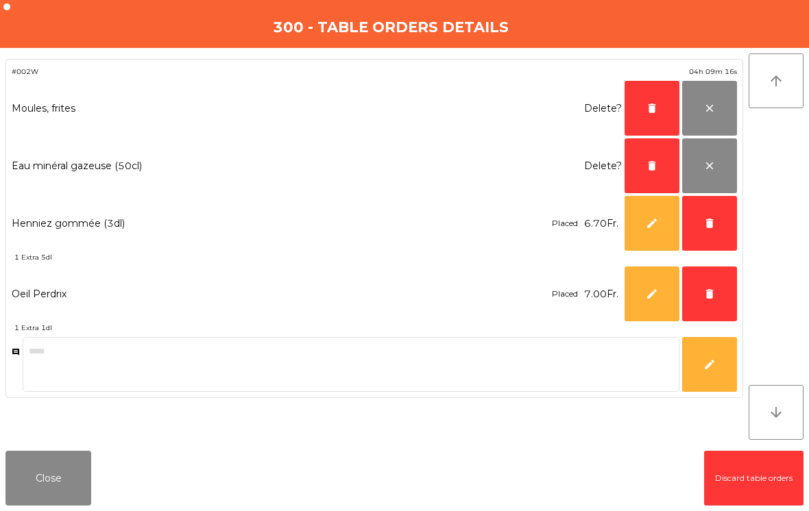
click at [643, 108] on button "delete" at bounding box center [652, 108] width 55 height 55
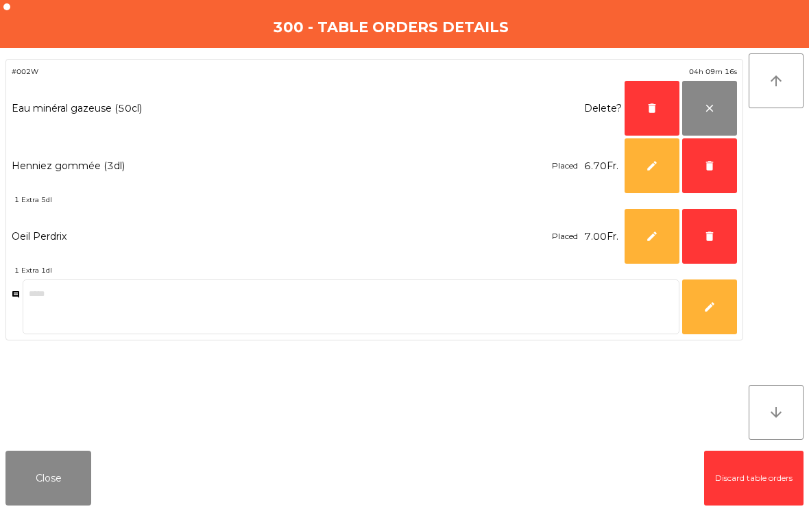
click at [648, 107] on span "delete" at bounding box center [652, 108] width 12 height 12
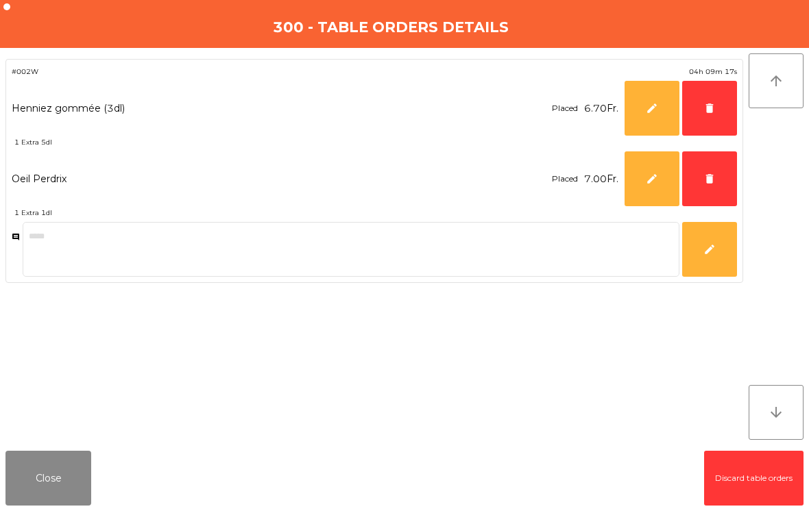
click at [711, 179] on span "delete" at bounding box center [709, 179] width 12 height 12
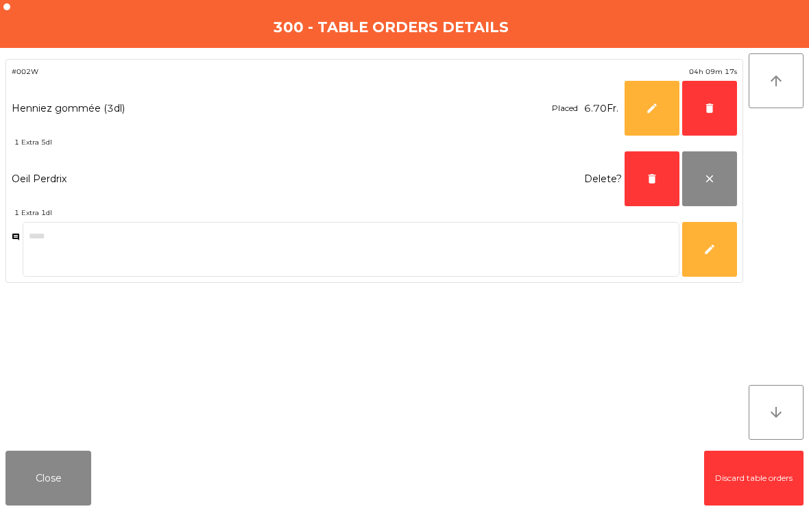
click at [706, 106] on span "delete" at bounding box center [709, 108] width 12 height 12
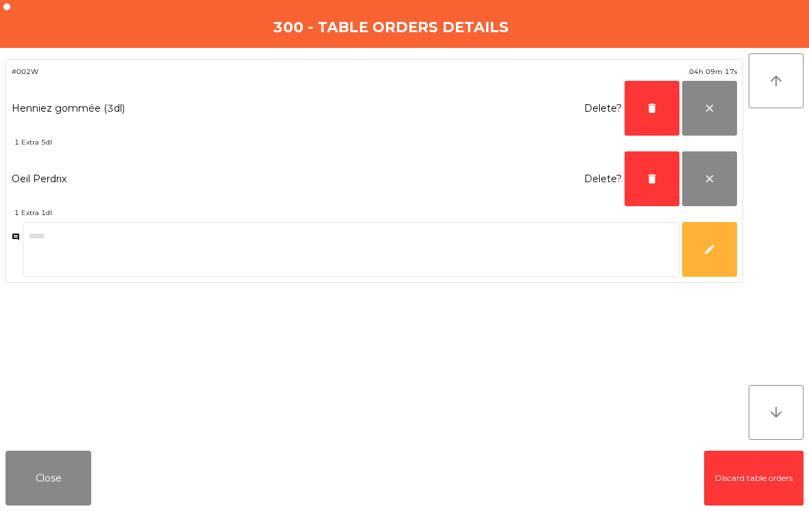
click at [649, 104] on span "delete" at bounding box center [652, 108] width 12 height 12
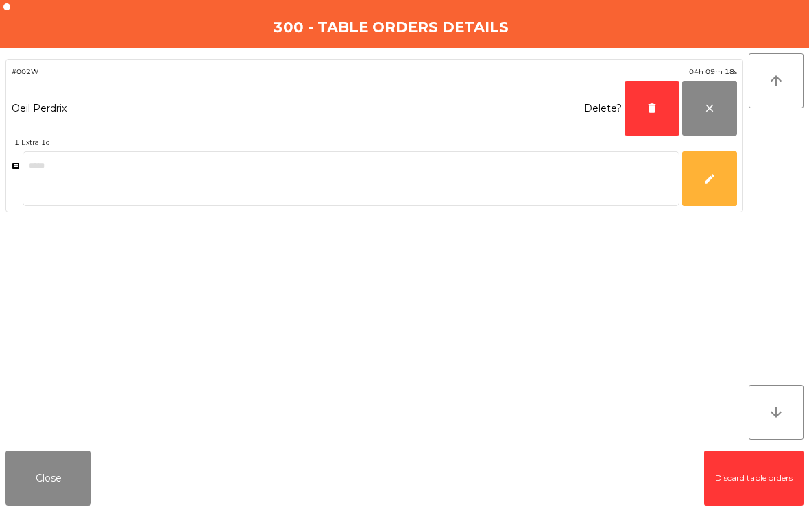
click at [646, 115] on button "delete" at bounding box center [652, 108] width 55 height 55
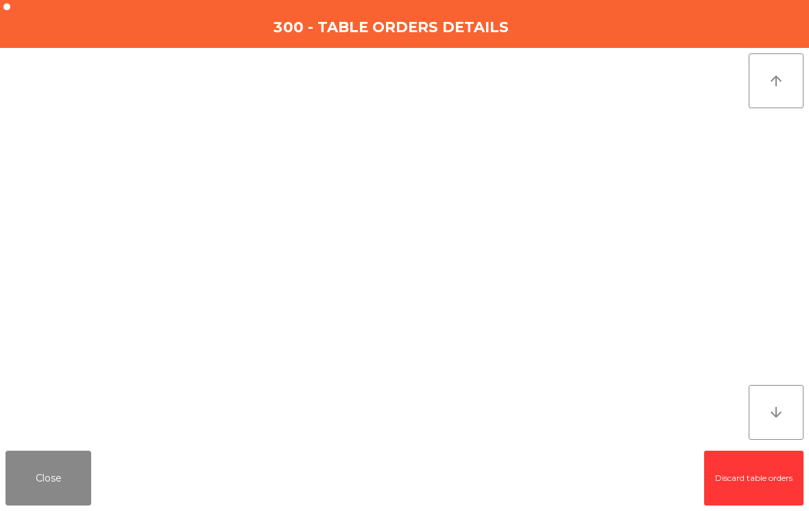
click at [58, 464] on button "Close" at bounding box center [48, 478] width 86 height 55
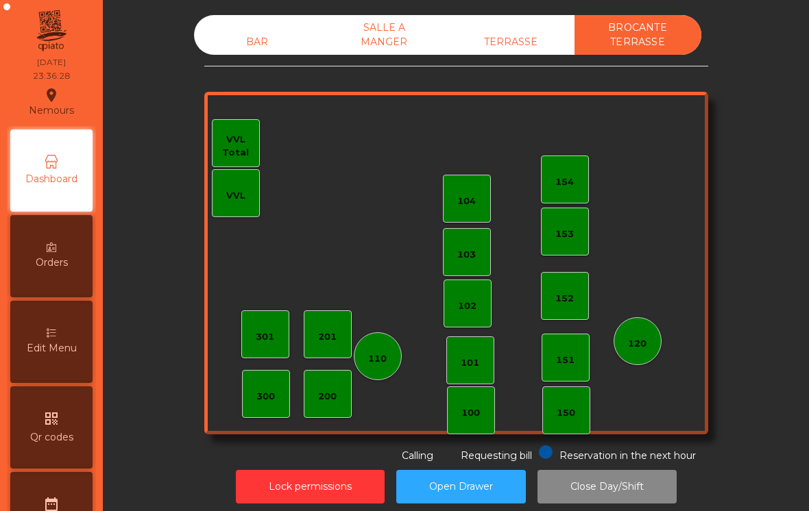
click at [505, 50] on div "TERRASSE" at bounding box center [511, 41] width 127 height 25
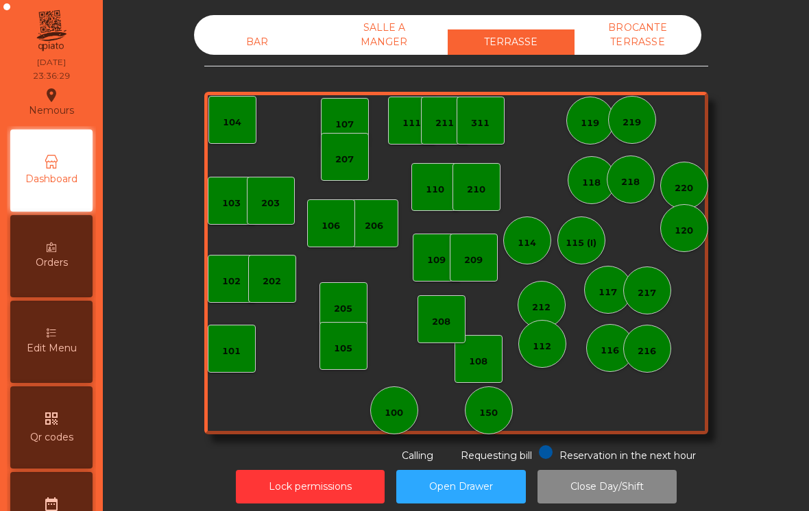
click at [383, 38] on div "SALLE A MANGER" at bounding box center [384, 35] width 127 height 40
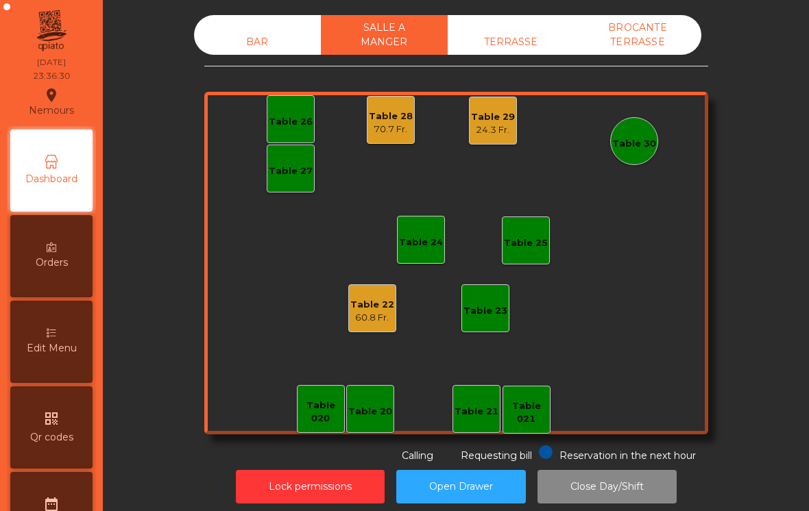
click at [498, 124] on div "24.3 Fr." at bounding box center [493, 130] width 44 height 14
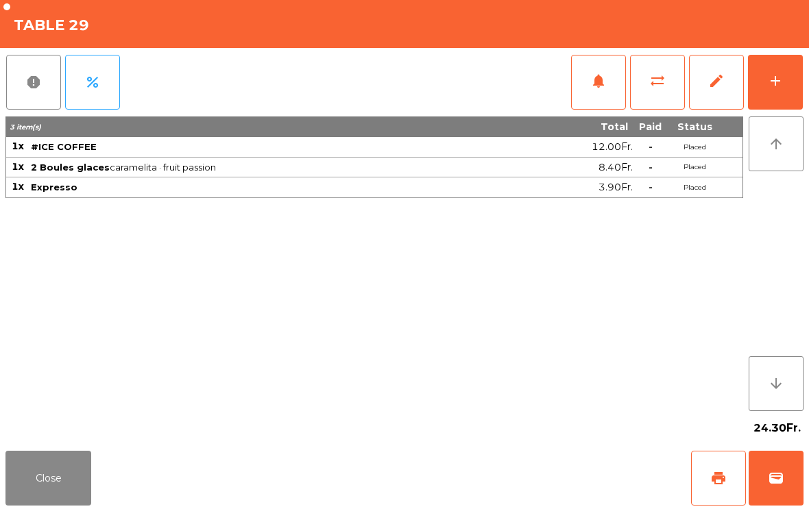
click at [719, 92] on button "edit" at bounding box center [716, 82] width 55 height 55
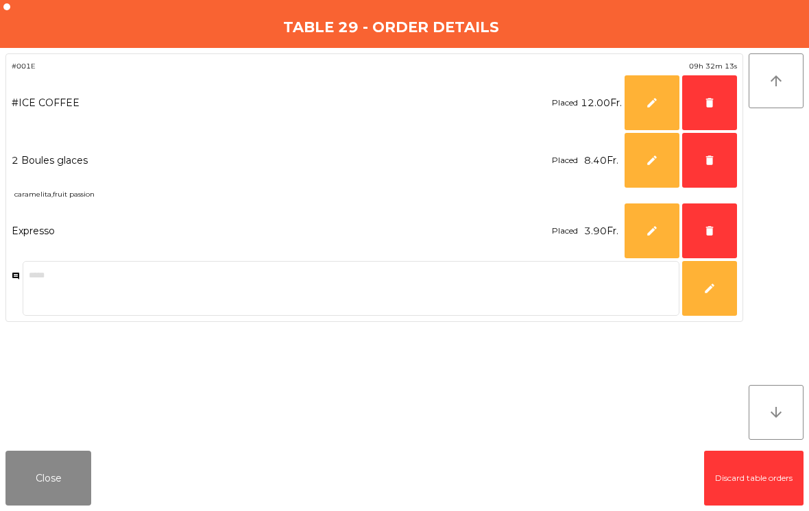
click at [57, 477] on button "Close" at bounding box center [48, 478] width 86 height 55
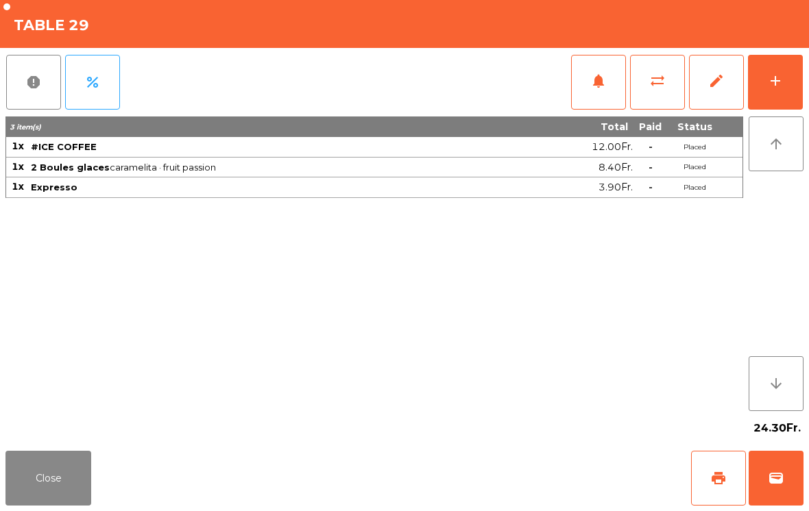
click at [777, 482] on span "wallet" at bounding box center [776, 478] width 16 height 16
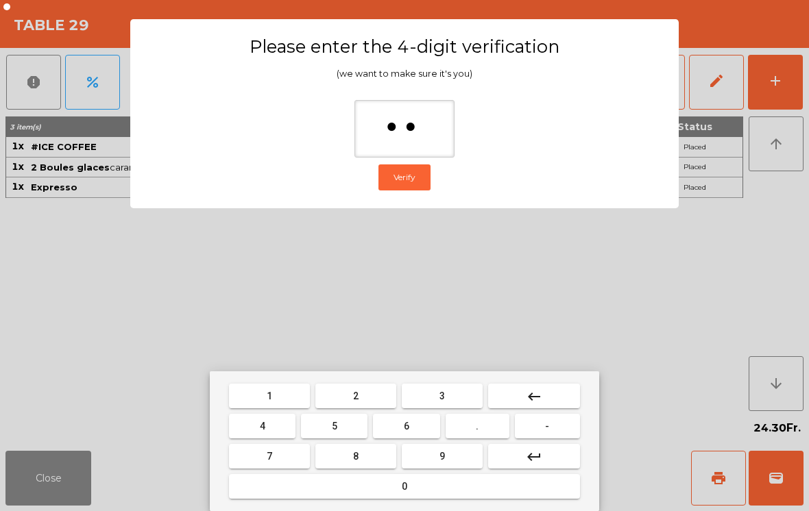
type input "***"
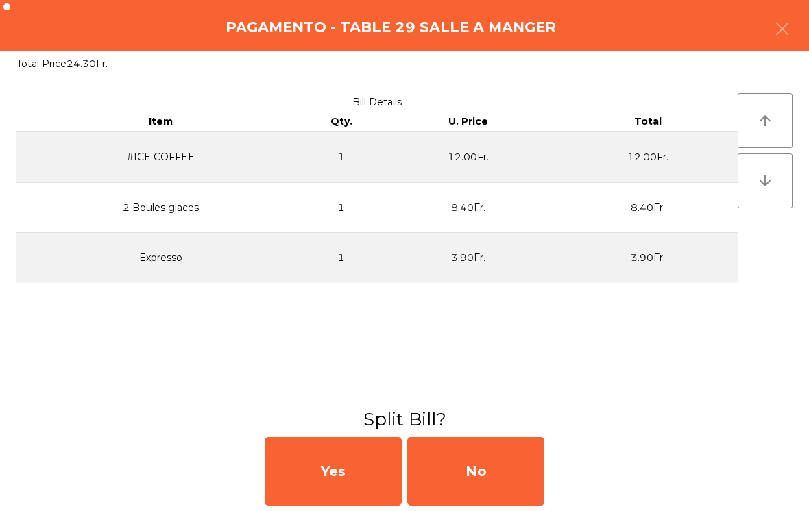
click at [470, 481] on div "No" at bounding box center [475, 471] width 137 height 69
click at [470, 481] on div "MB" at bounding box center [475, 471] width 137 height 69
click at [485, 450] on div "No" at bounding box center [475, 471] width 137 height 69
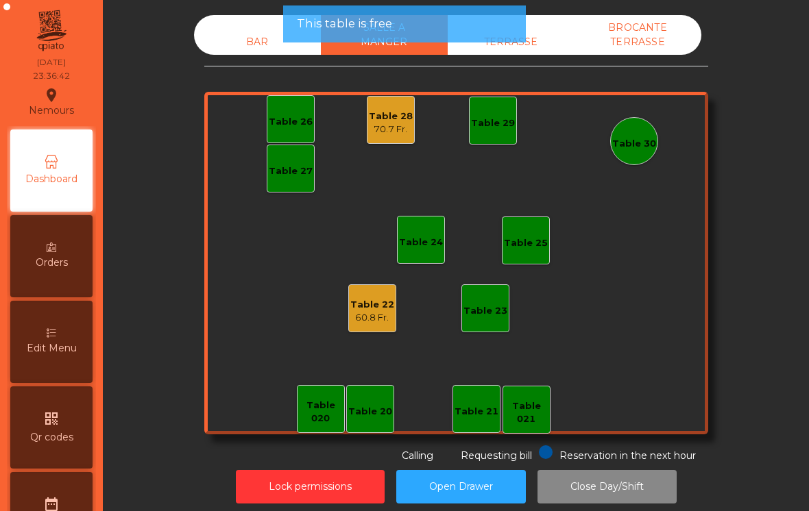
click at [463, 478] on button "Open Drawer" at bounding box center [461, 487] width 130 height 34
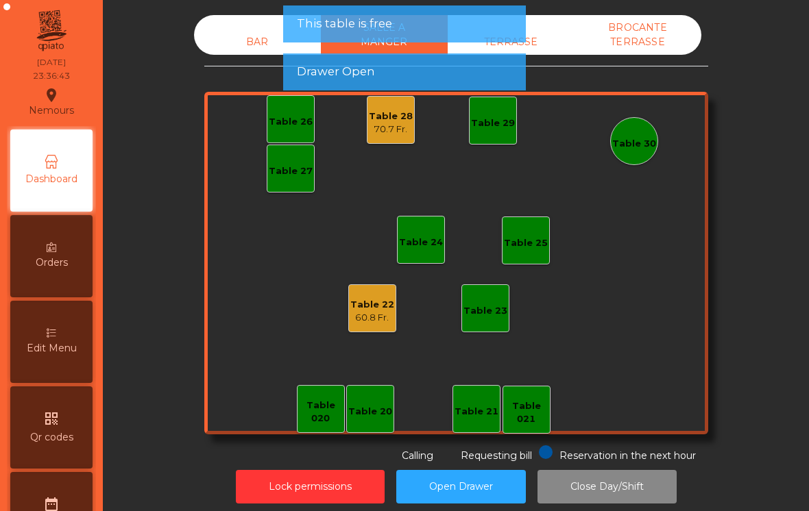
click at [394, 122] on div "Table 28" at bounding box center [391, 117] width 44 height 14
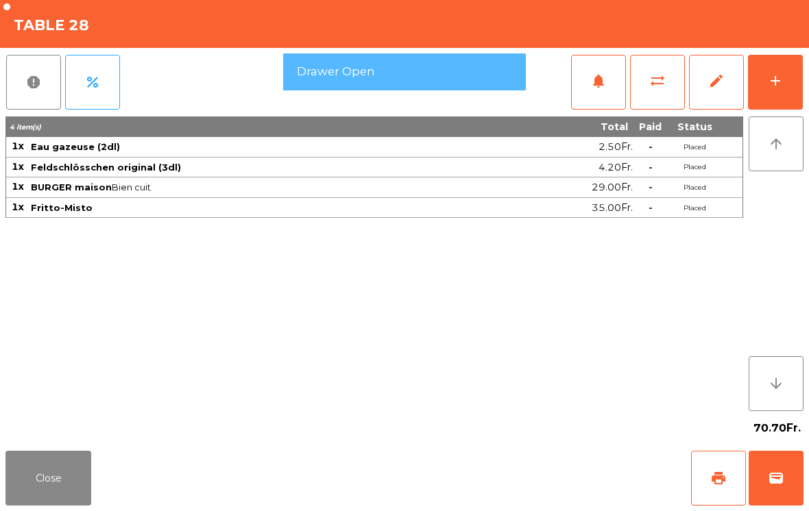
click at [721, 84] on span "edit" at bounding box center [716, 81] width 16 height 16
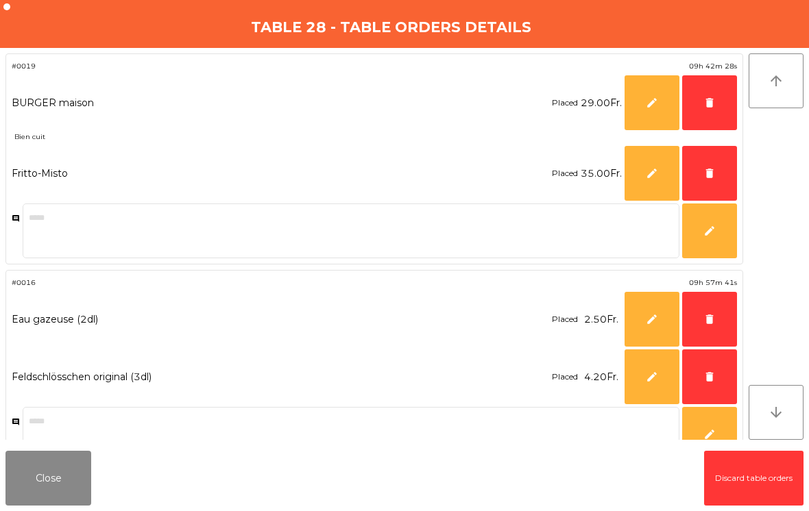
click at [53, 479] on button "Close" at bounding box center [48, 478] width 86 height 55
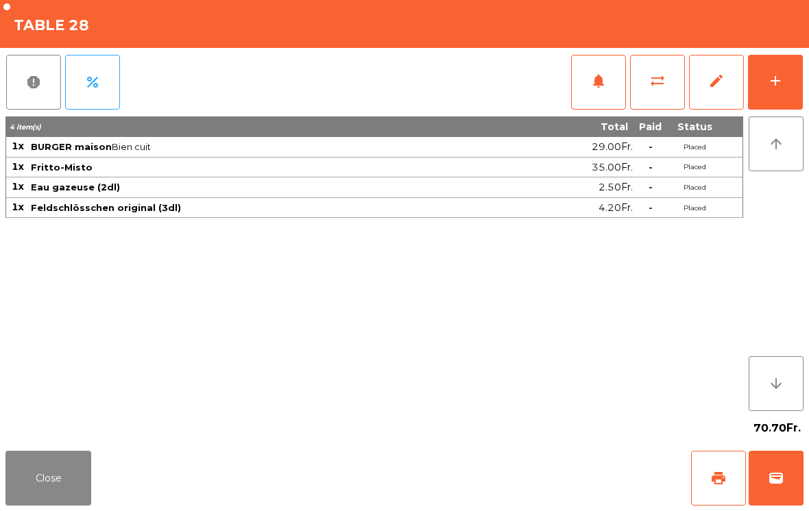
click at [776, 484] on span "wallet" at bounding box center [776, 478] width 16 height 16
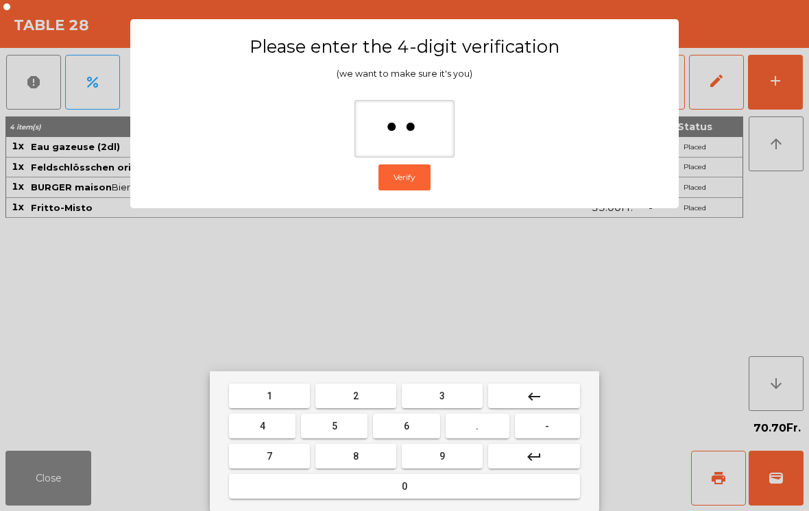
type input "***"
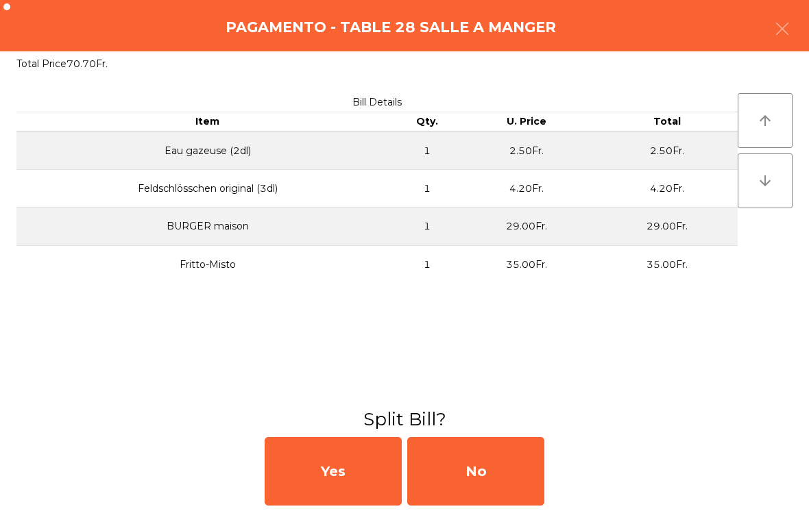
click at [495, 487] on div "No" at bounding box center [475, 471] width 137 height 69
click at [495, 489] on div "MB" at bounding box center [475, 471] width 137 height 69
click at [487, 466] on div "No" at bounding box center [475, 471] width 137 height 69
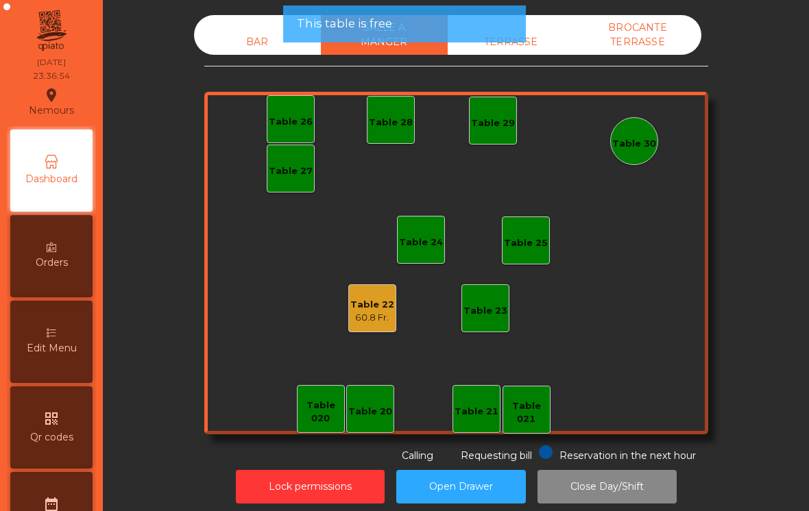
click at [369, 308] on div "Table 22" at bounding box center [372, 305] width 44 height 14
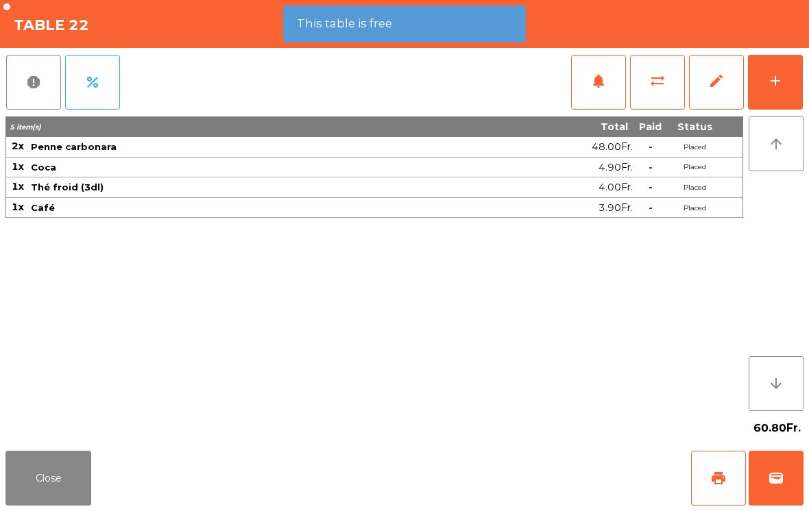
click at [712, 72] on button "edit" at bounding box center [716, 82] width 55 height 55
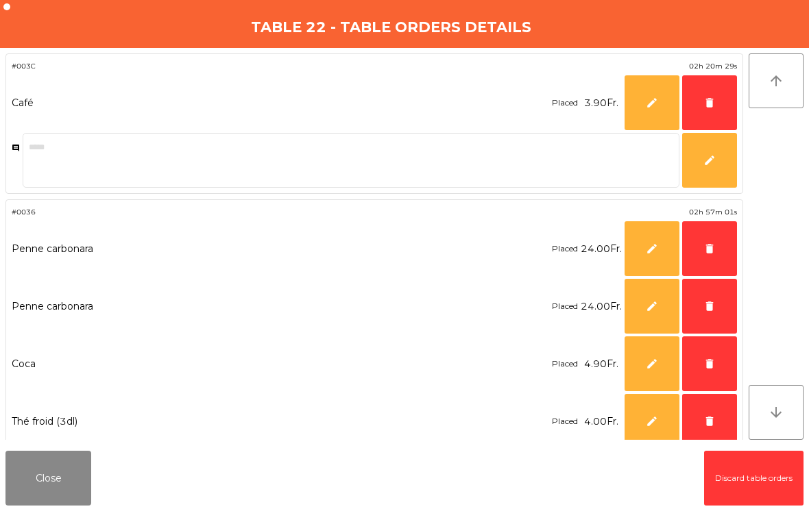
click at [71, 470] on button "Close" at bounding box center [48, 478] width 86 height 55
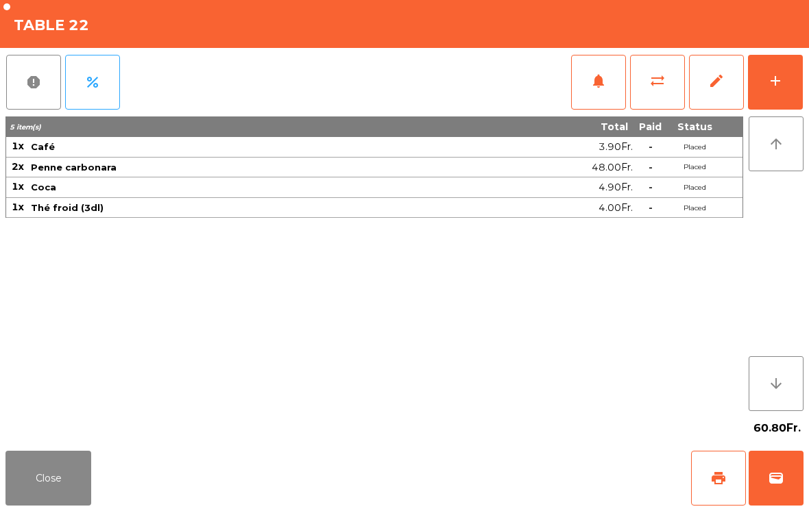
click at [776, 477] on span "wallet" at bounding box center [776, 478] width 16 height 16
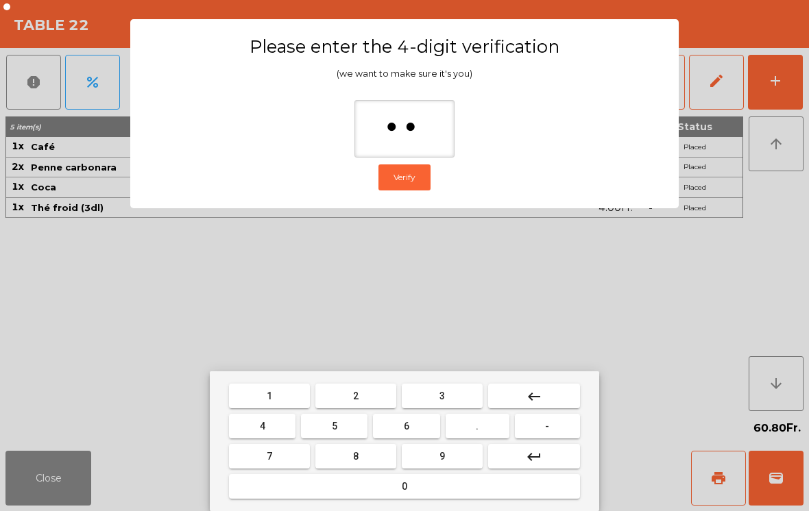
type input "***"
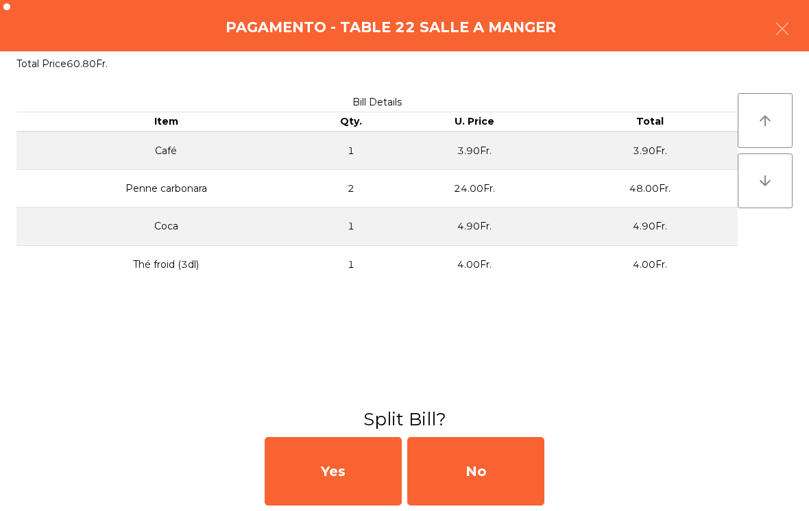
click at [484, 485] on div "No" at bounding box center [475, 471] width 137 height 69
click at [483, 487] on div "MB" at bounding box center [475, 471] width 137 height 69
click at [481, 500] on div "No" at bounding box center [475, 471] width 137 height 69
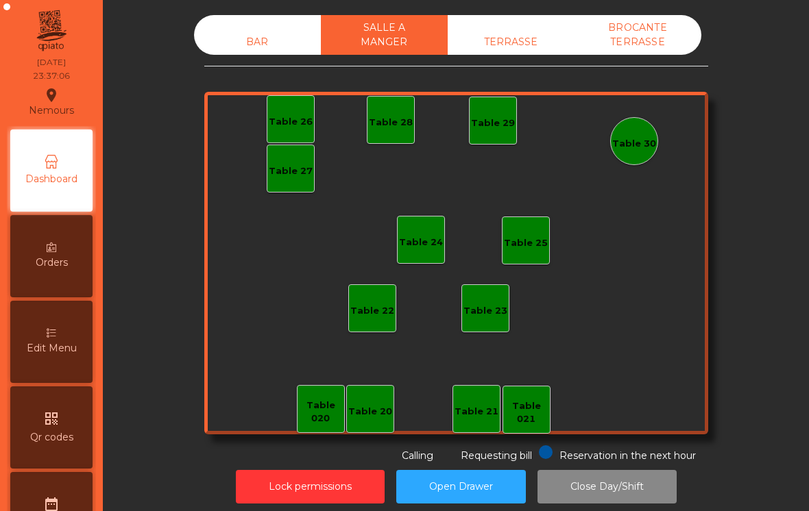
click at [633, 35] on div "BROCANTE TERRASSE" at bounding box center [638, 35] width 127 height 40
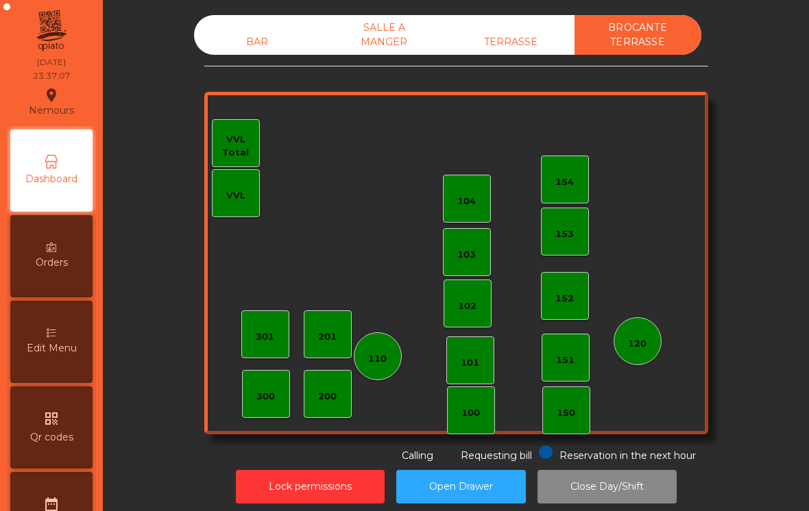
click at [505, 53] on div "TERRASSE" at bounding box center [511, 41] width 127 height 25
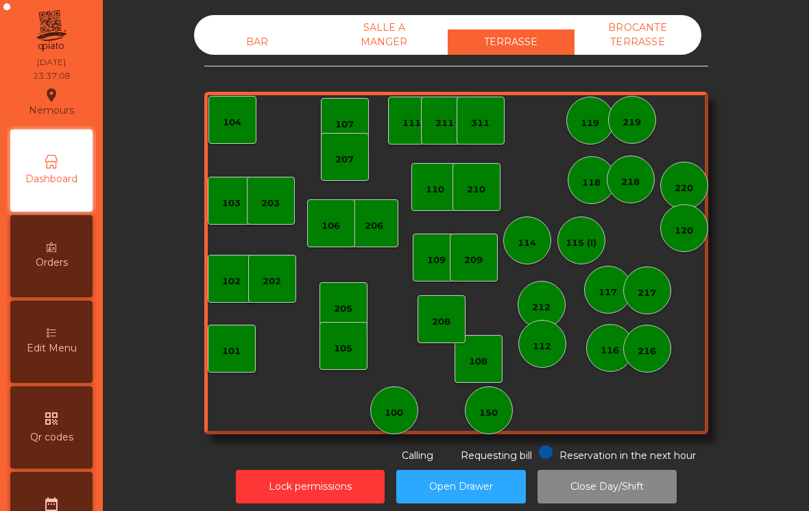
click at [389, 38] on div "SALLE A MANGER" at bounding box center [384, 35] width 127 height 40
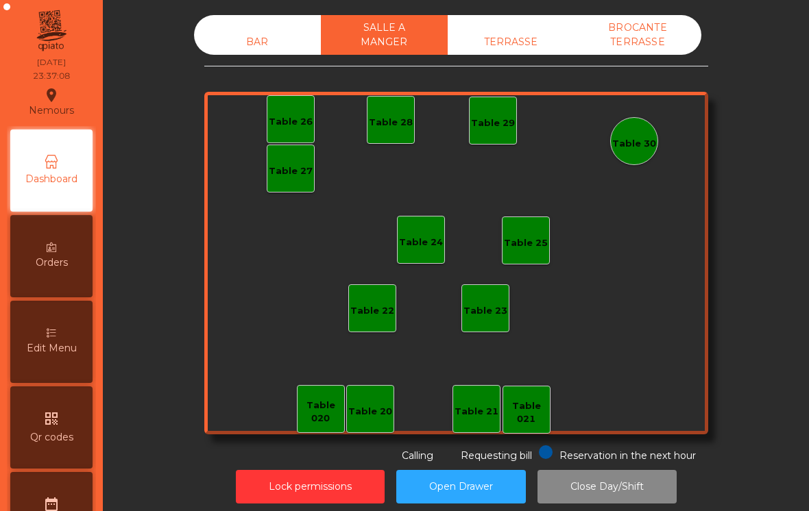
click at [265, 33] on div "BAR" at bounding box center [257, 41] width 127 height 25
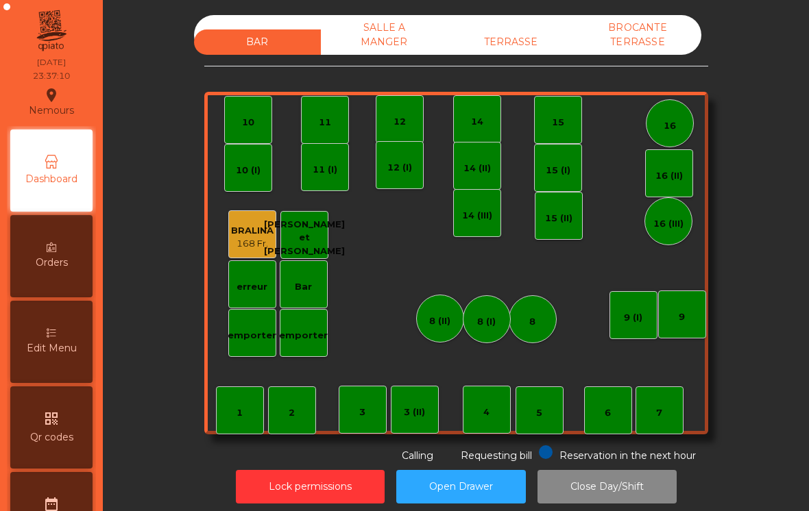
click at [621, 486] on button "Close Day/Shift" at bounding box center [607, 487] width 139 height 34
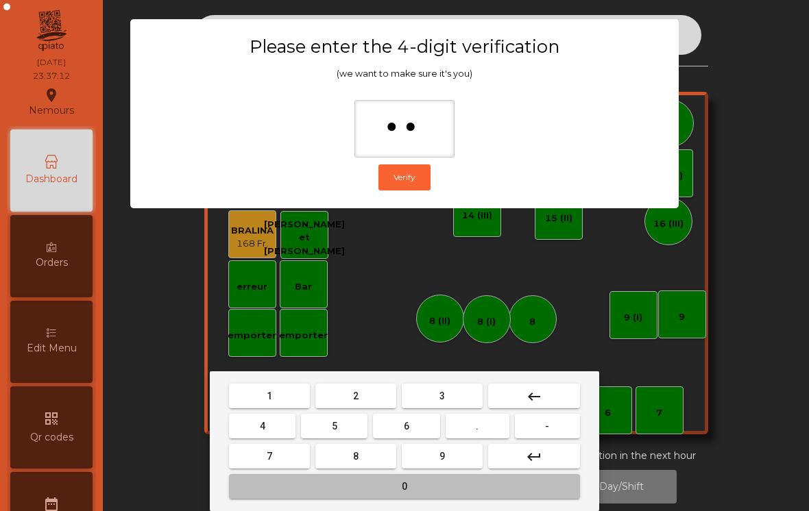
type input "***"
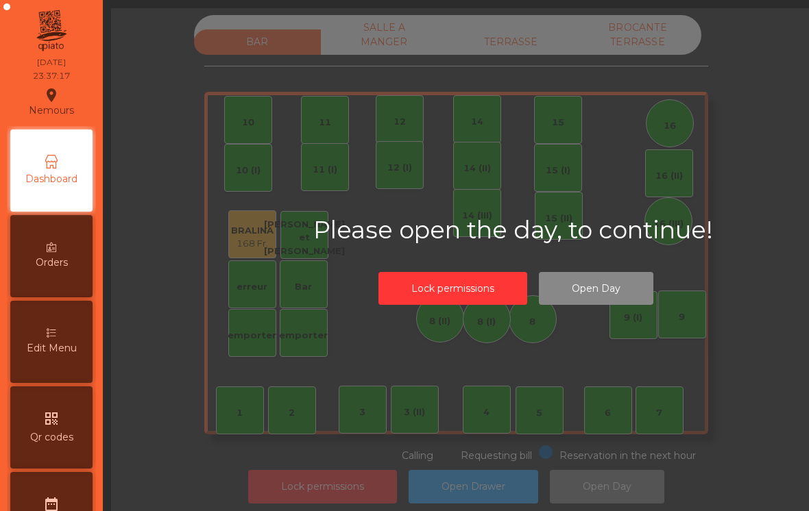
click at [301, 487] on button "Lock permissions" at bounding box center [322, 487] width 149 height 34
